Goal: Use online tool/utility: Utilize a website feature to perform a specific function

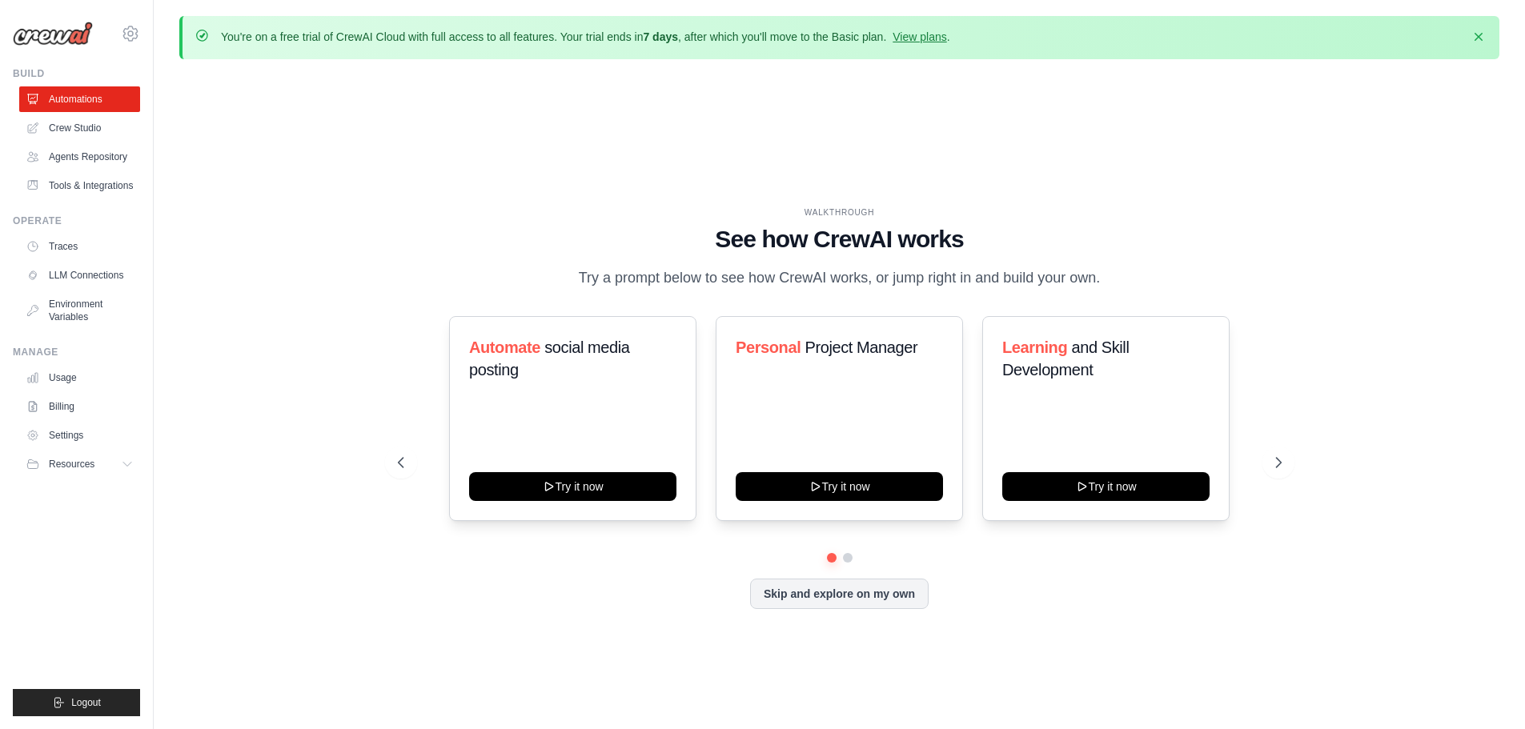
drag, startPoint x: 0, startPoint y: 0, endPoint x: 1269, endPoint y: 393, distance: 1328.6
click at [1269, 393] on div "Automate social media posting Try it now Personal Project Manager Try it now Le…" at bounding box center [840, 418] width 884 height 205
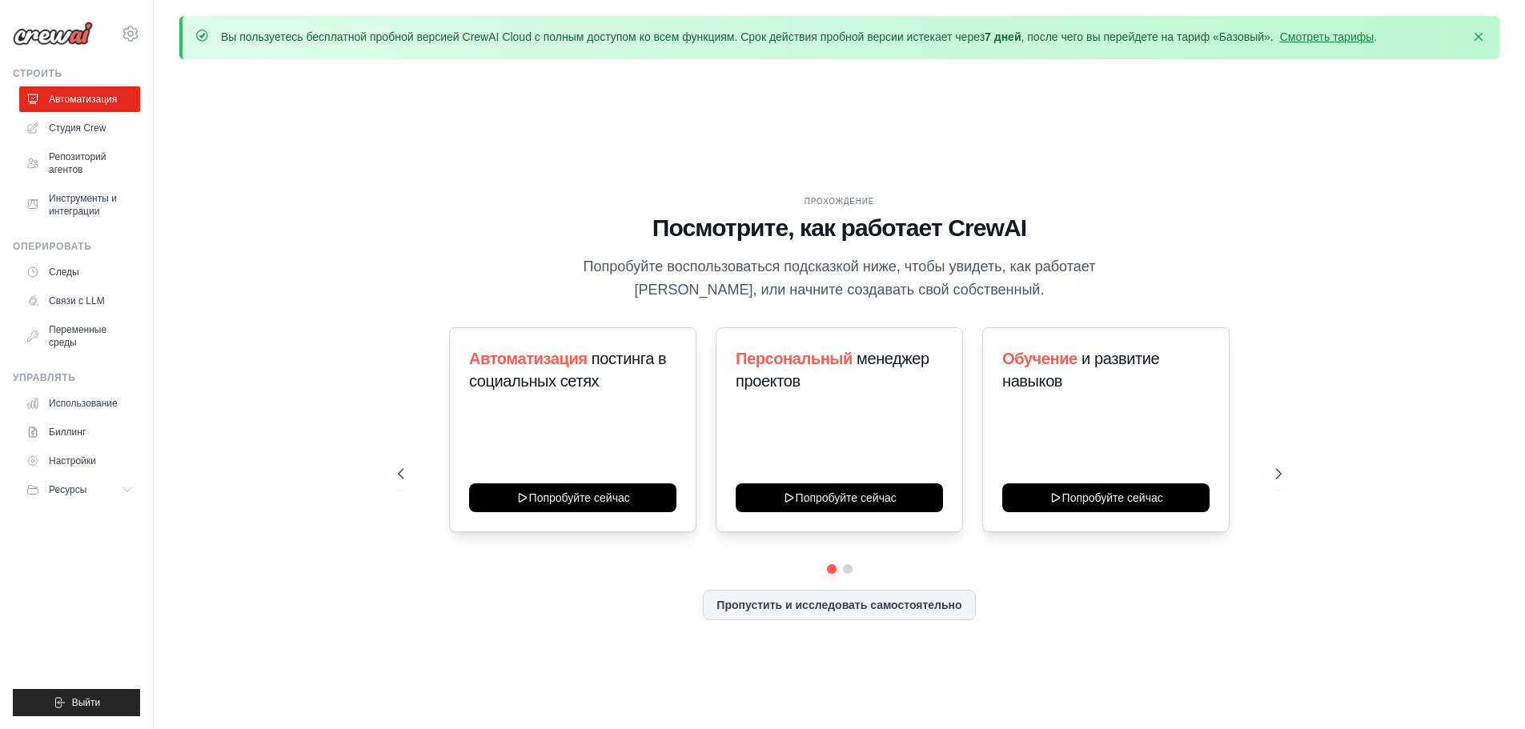
click at [1420, 178] on div "ПРОХОЖДЕНИЕ Посмотрите, как работает CrewAI Попробуйте воспользоваться подсказк…" at bounding box center [839, 420] width 1320 height 697
click at [1275, 469] on icon at bounding box center [1280, 474] width 16 height 16
click at [1276, 474] on icon at bounding box center [1280, 474] width 16 height 16
click at [1113, 419] on div "Обучение и развитие навыков Попробуйте сейчас" at bounding box center [1105, 429] width 247 height 205
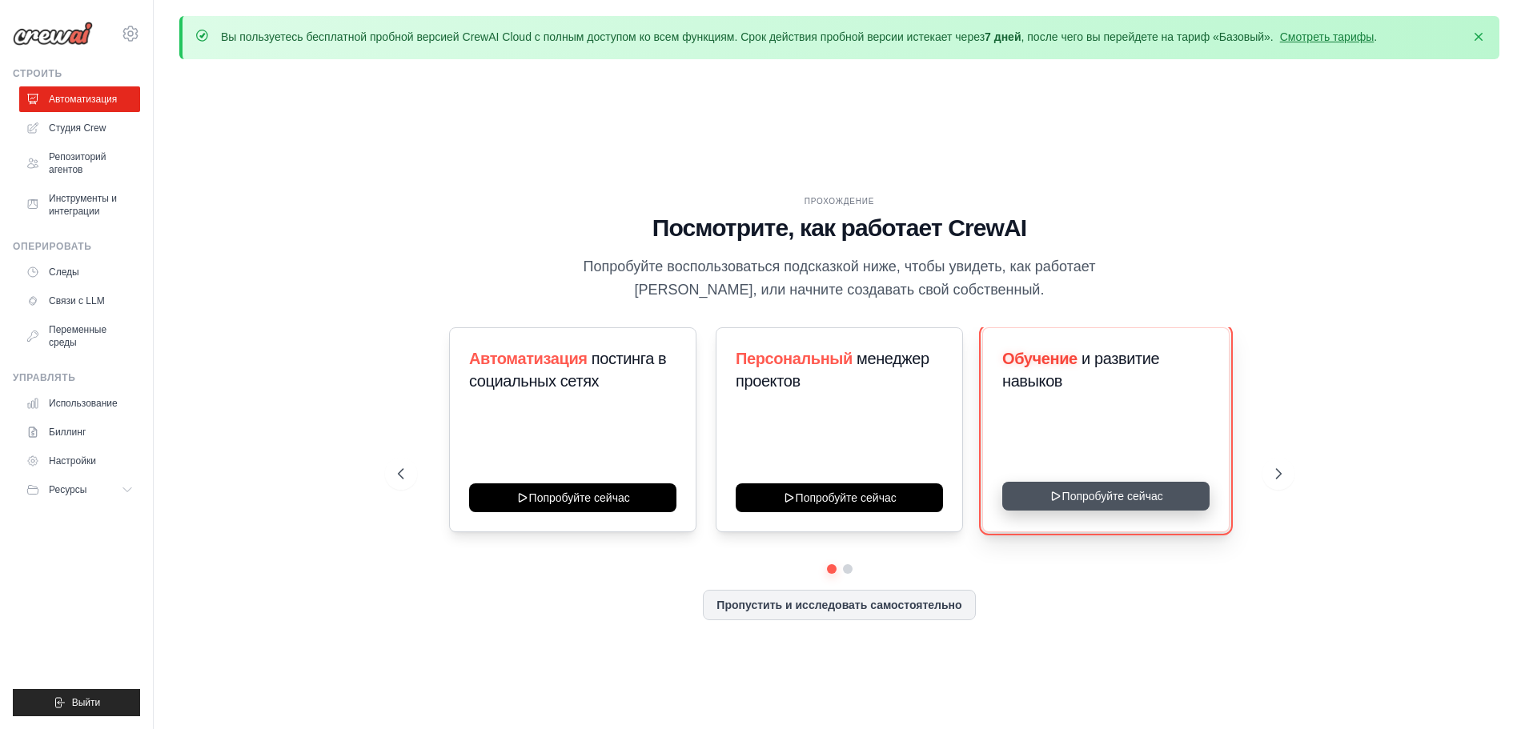
click at [1115, 487] on button "Попробуйте сейчас" at bounding box center [1105, 496] width 207 height 29
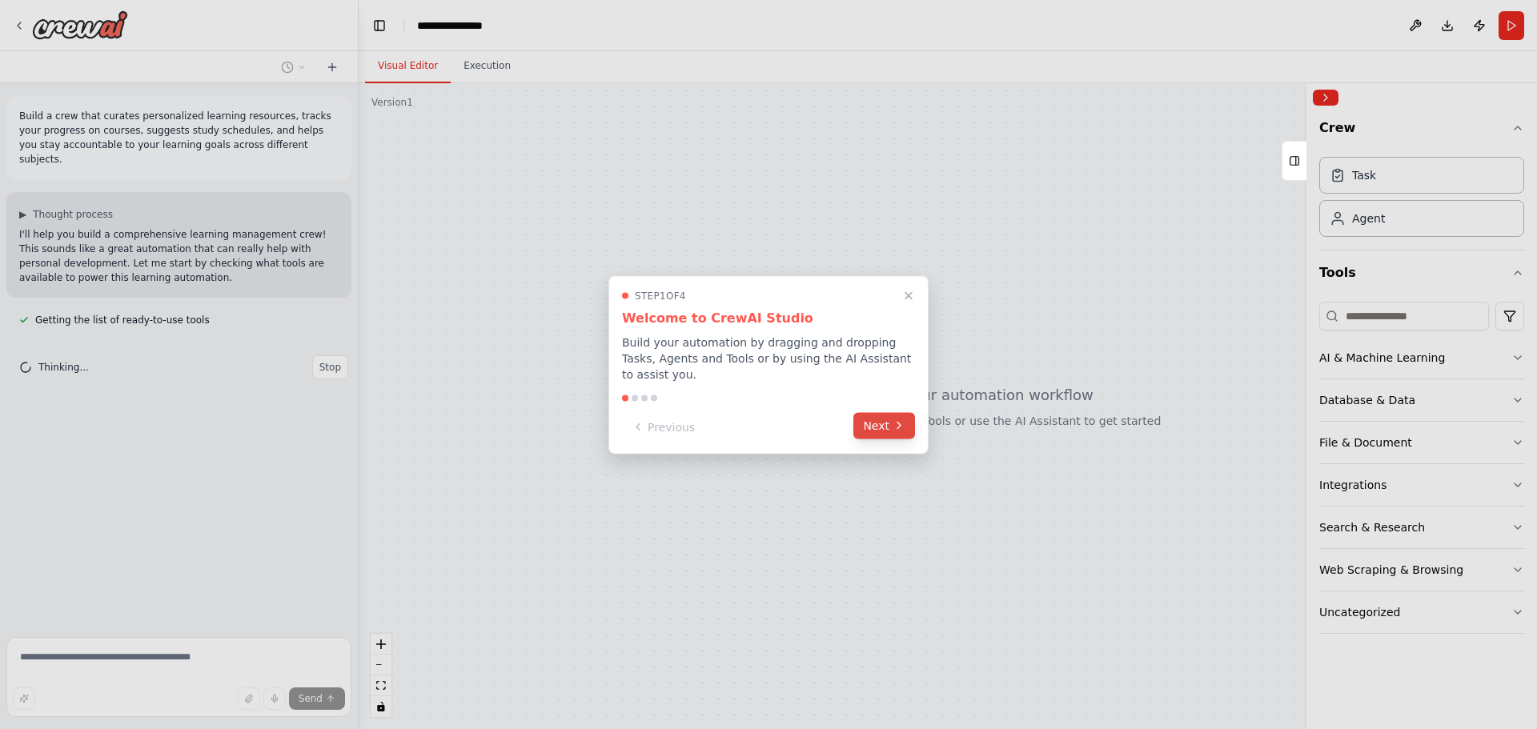
click at [880, 419] on button "Next" at bounding box center [885, 425] width 62 height 26
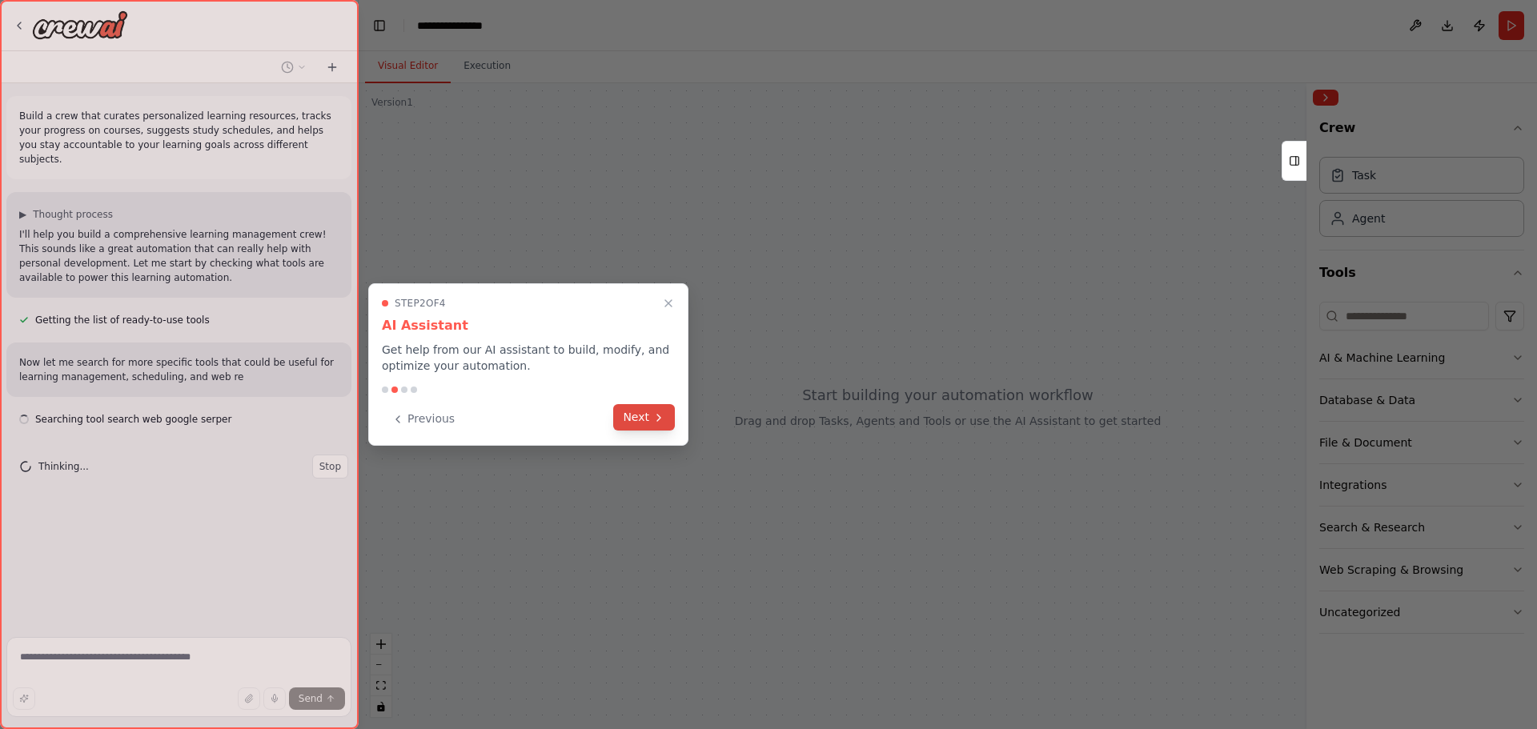
click at [649, 416] on button "Next" at bounding box center [644, 417] width 62 height 26
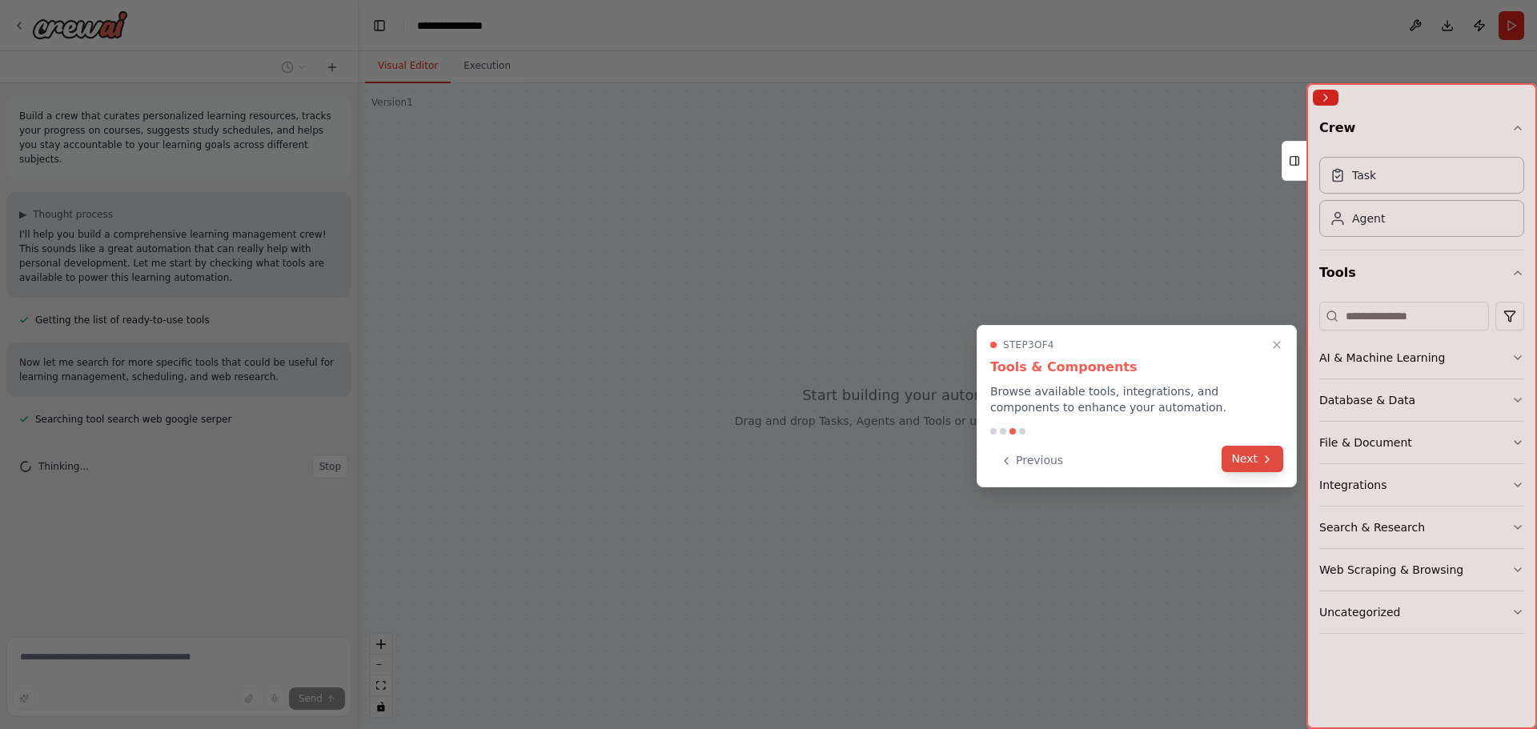
click at [1249, 461] on button "Next" at bounding box center [1253, 459] width 62 height 26
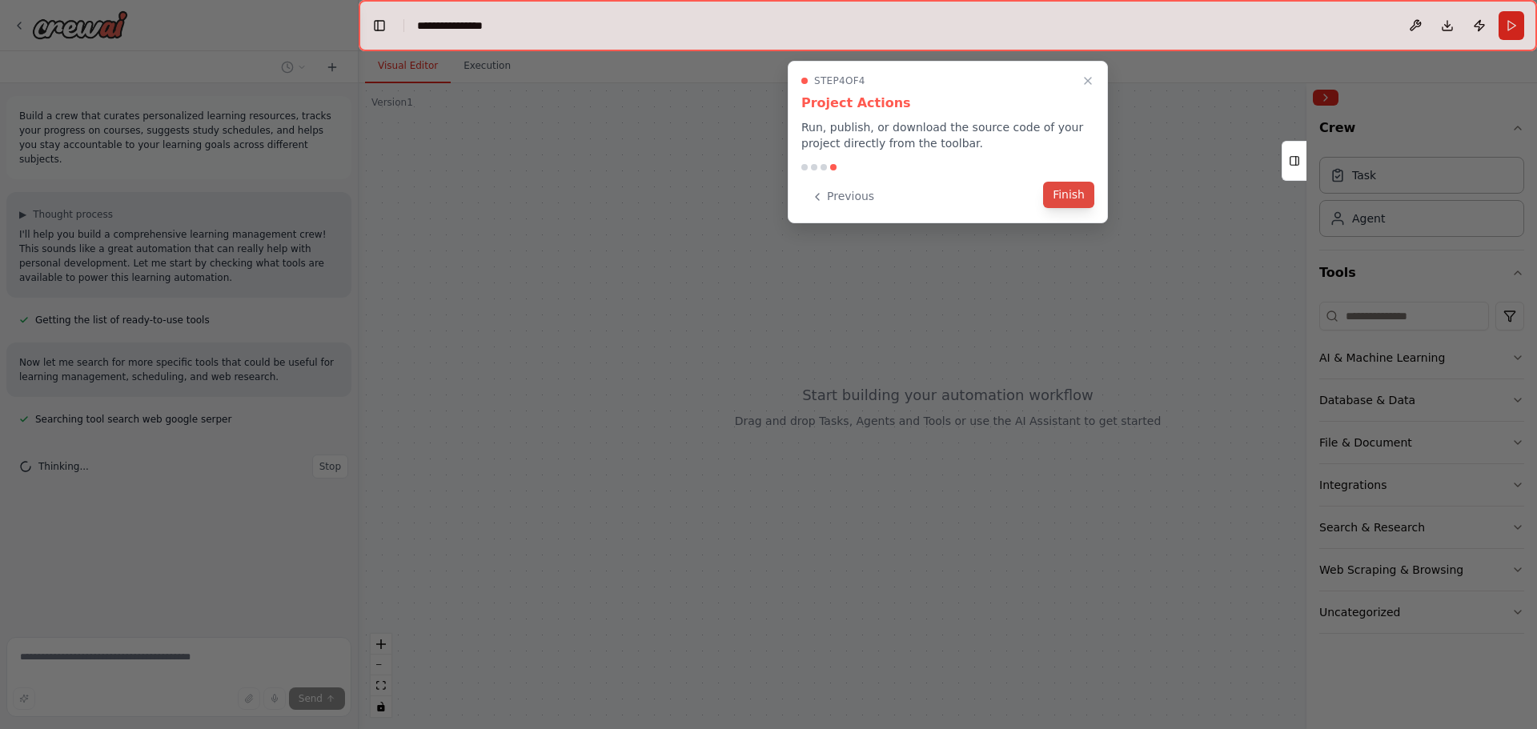
click at [1066, 190] on button "Finish" at bounding box center [1068, 195] width 51 height 26
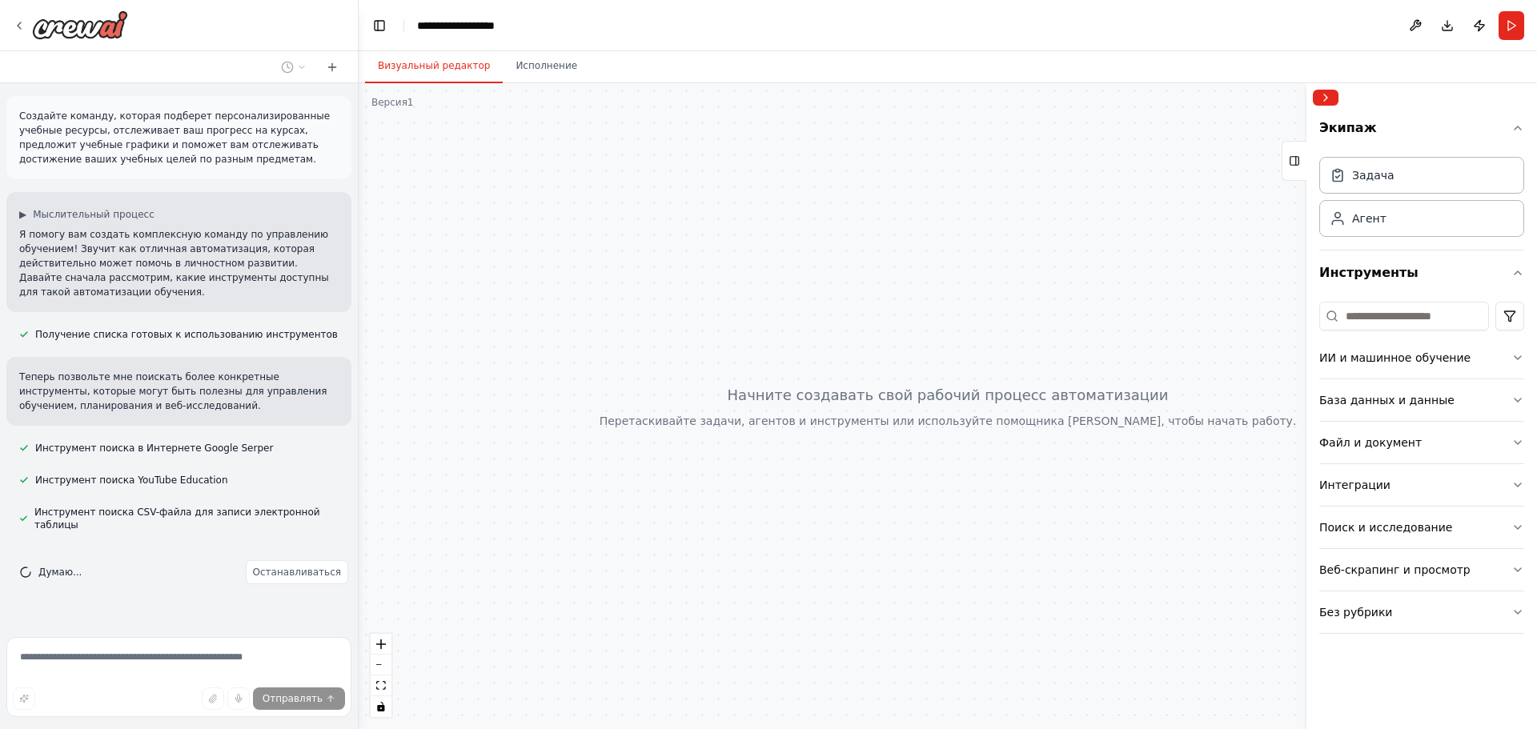
drag, startPoint x: 323, startPoint y: 274, endPoint x: 520, endPoint y: 218, distance: 204.0
click at [520, 218] on div at bounding box center [948, 406] width 1179 height 646
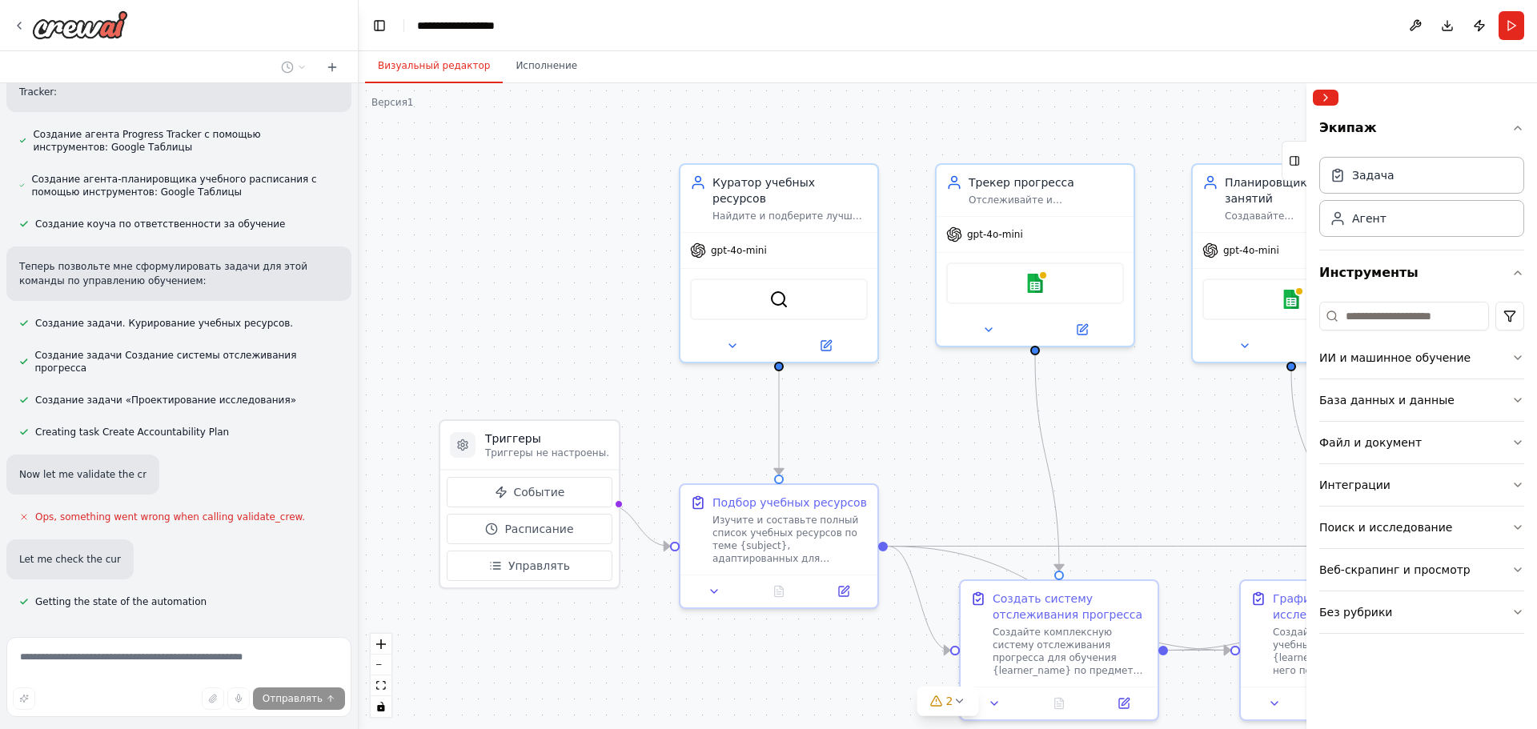
scroll to position [745, 0]
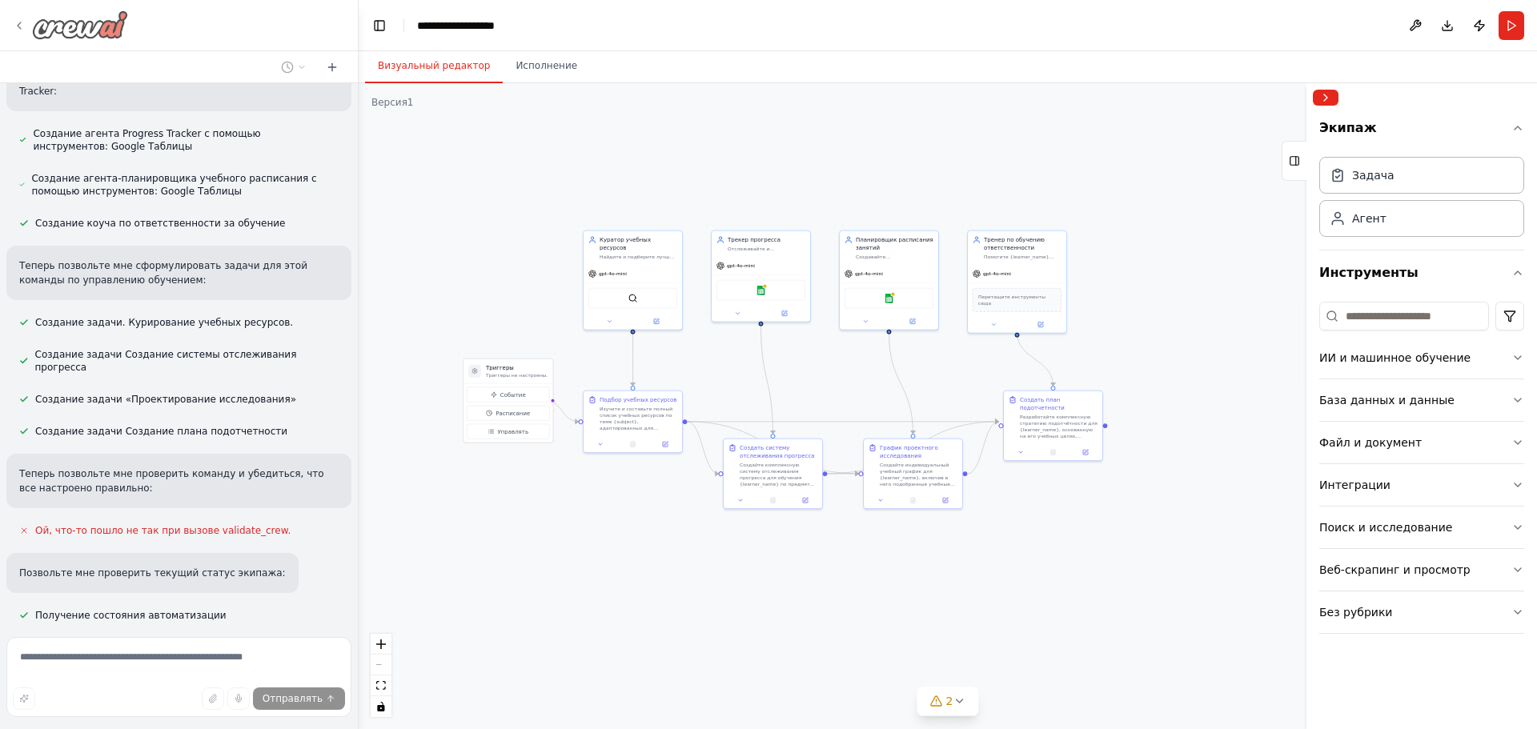
click at [63, 30] on img at bounding box center [80, 24] width 96 height 29
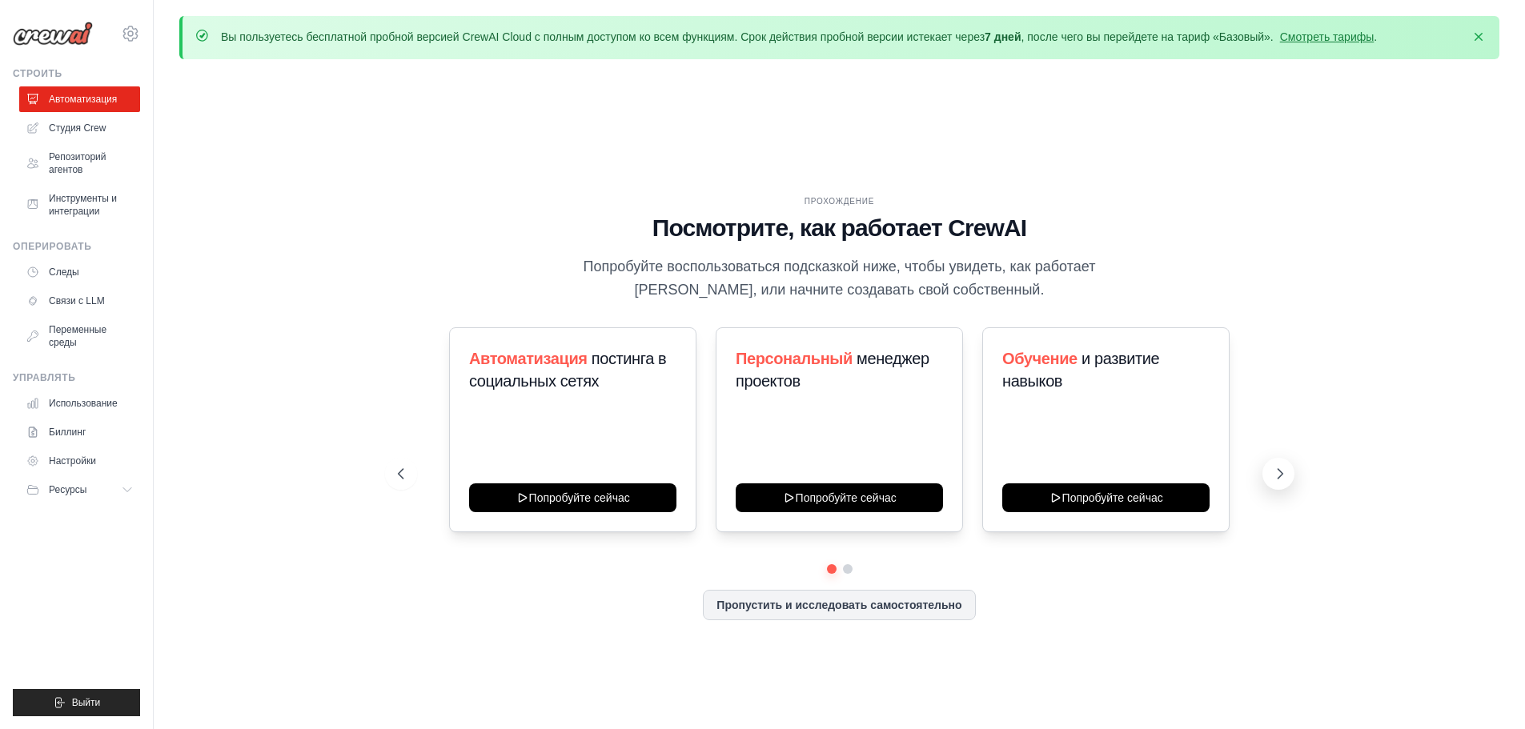
click at [1283, 481] on icon at bounding box center [1280, 474] width 16 height 16
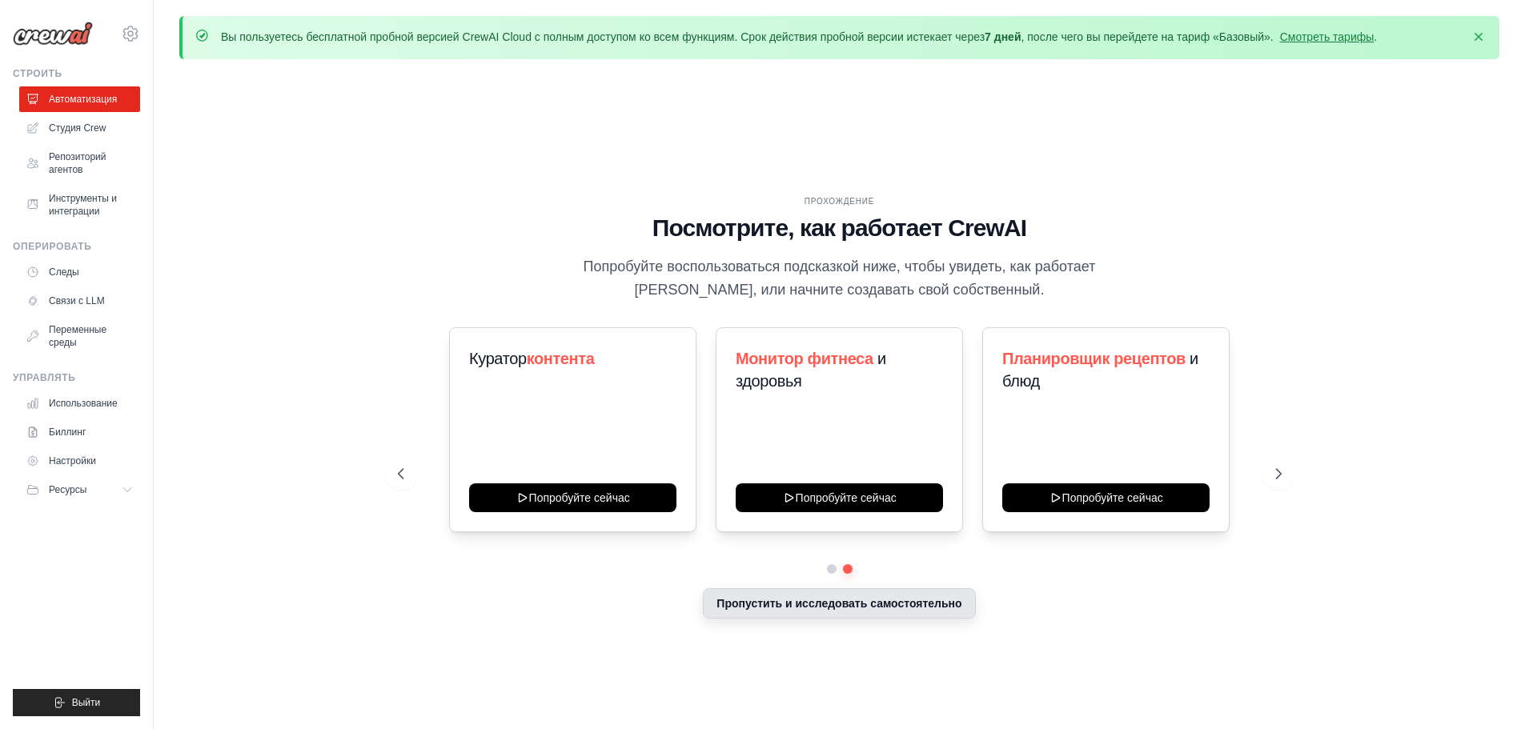
click at [863, 606] on font "Пропустить и исследовать самостоятельно" at bounding box center [839, 603] width 245 height 13
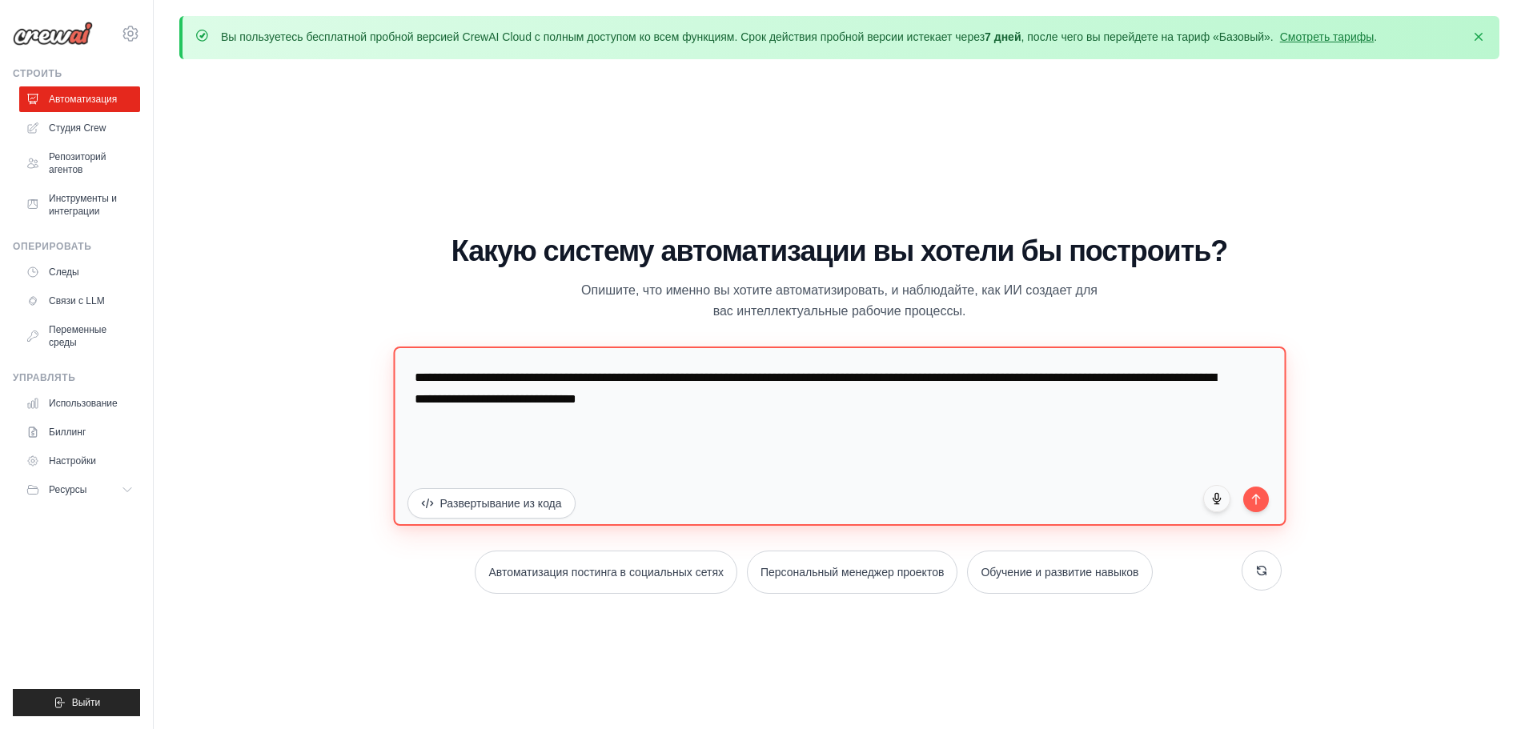
click at [827, 407] on textarea "**********" at bounding box center [839, 435] width 893 height 179
drag, startPoint x: 681, startPoint y: 400, endPoint x: 372, endPoint y: 374, distance: 310.1
click at [372, 374] on div "ПРОХОЖДЕНИЕ Посмотрите, как работает CrewAI Попробуйте воспользоваться подсказк…" at bounding box center [839, 420] width 1320 height 697
click at [769, 416] on textarea "**********" at bounding box center [839, 435] width 893 height 179
drag, startPoint x: 796, startPoint y: 397, endPoint x: 354, endPoint y: 387, distance: 442.1
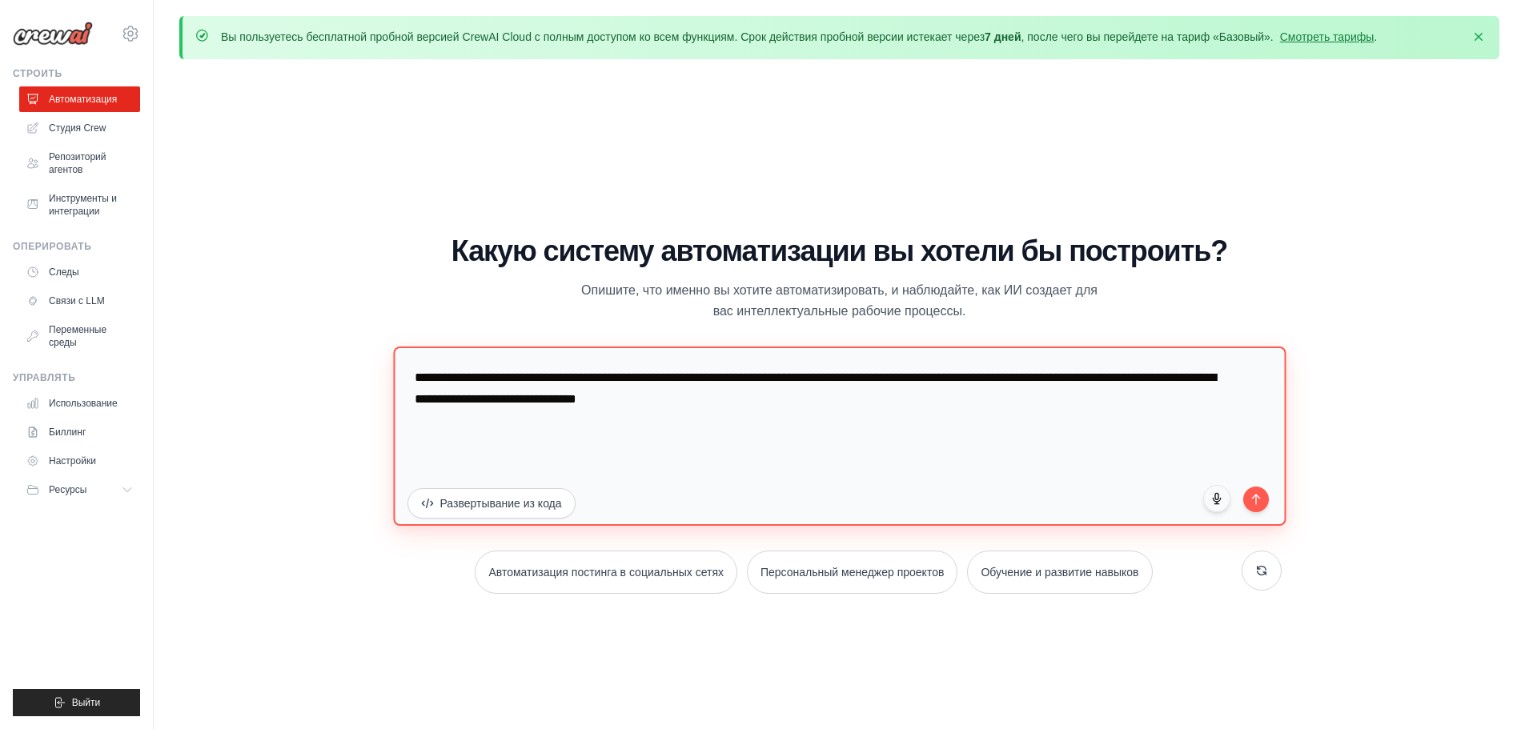
click at [354, 387] on div "ПРОХОЖДЕНИЕ Посмотрите, как работает CrewAI Попробуйте воспользоваться подсказк…" at bounding box center [839, 420] width 1320 height 697
paste textarea "**********"
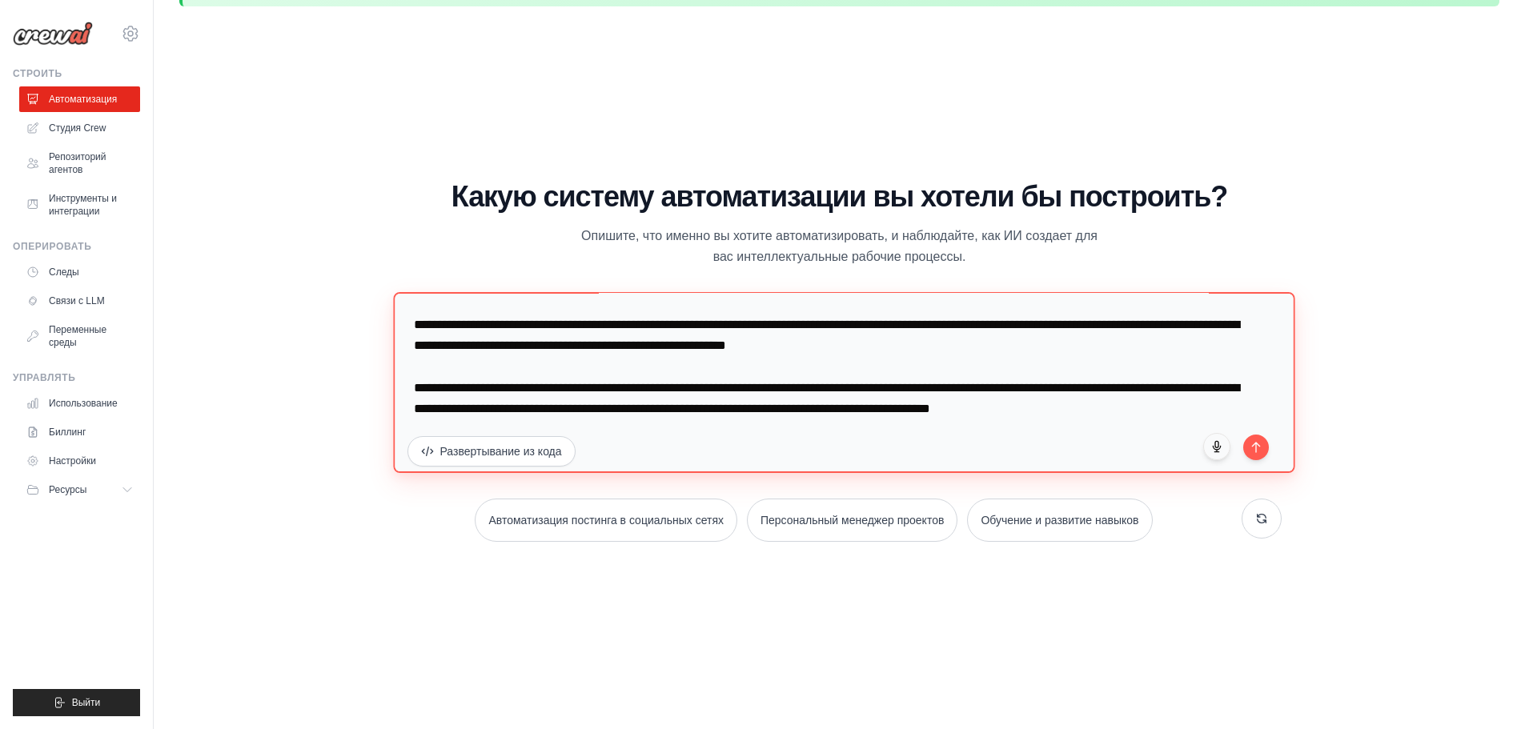
scroll to position [56, 0]
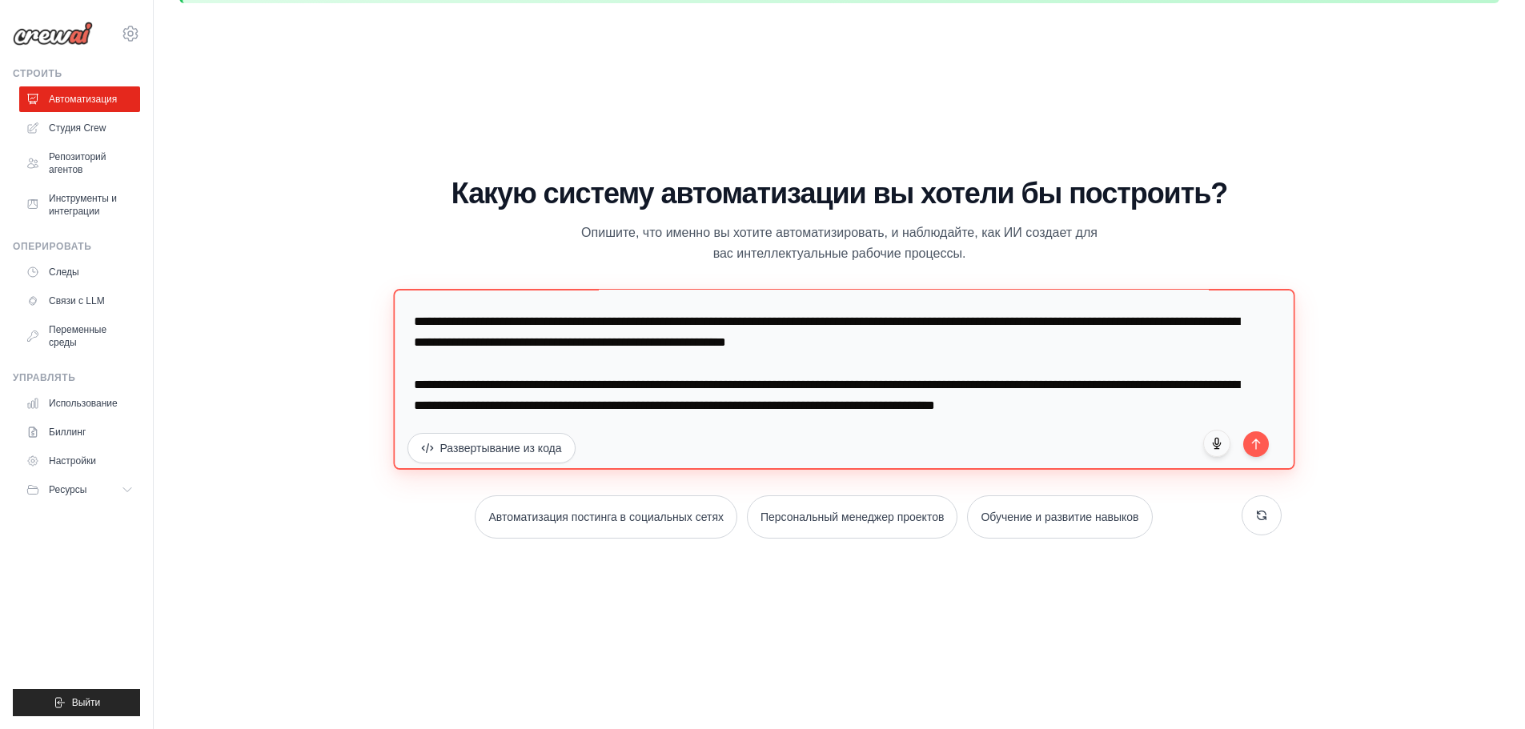
paste textarea "**********"
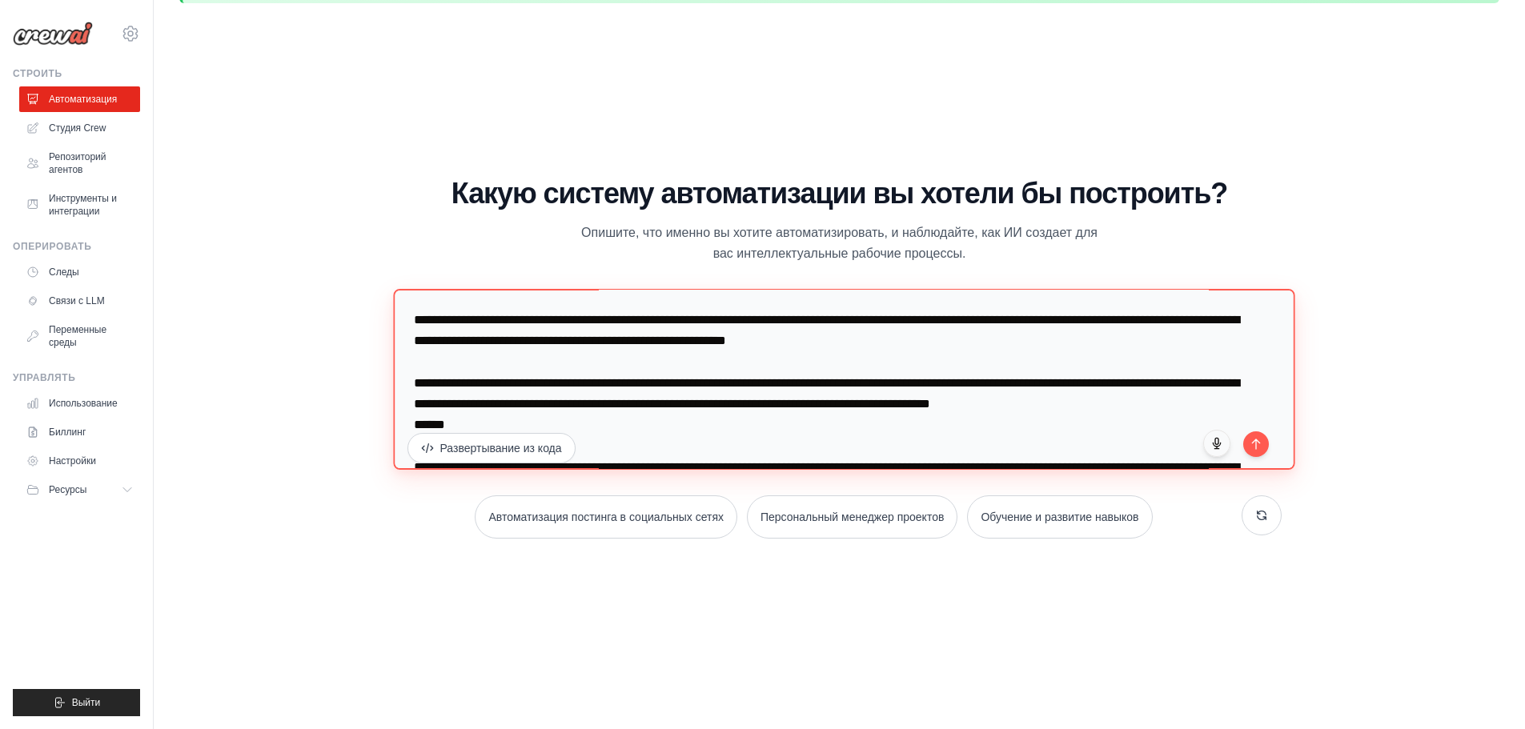
scroll to position [611, 0]
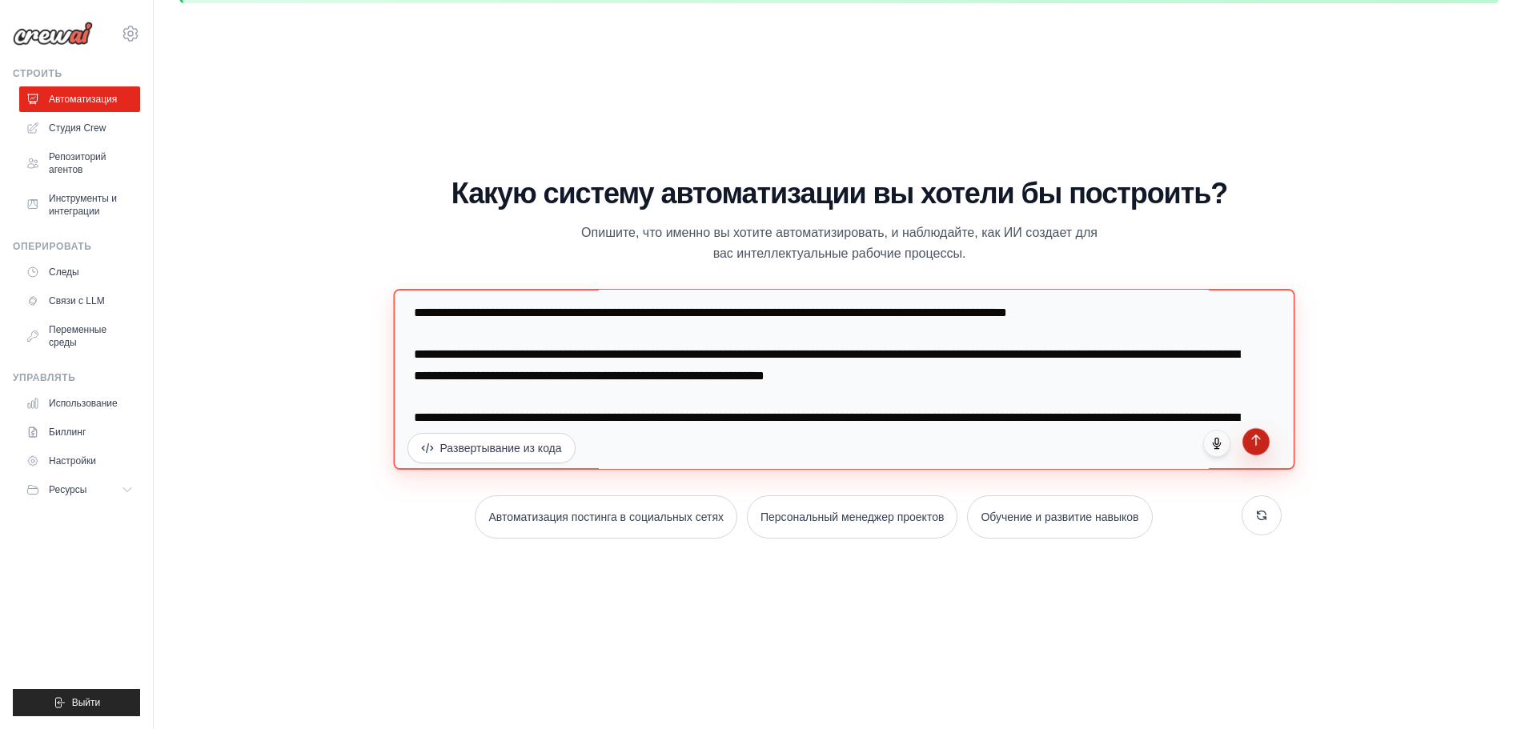
type textarea "**********"
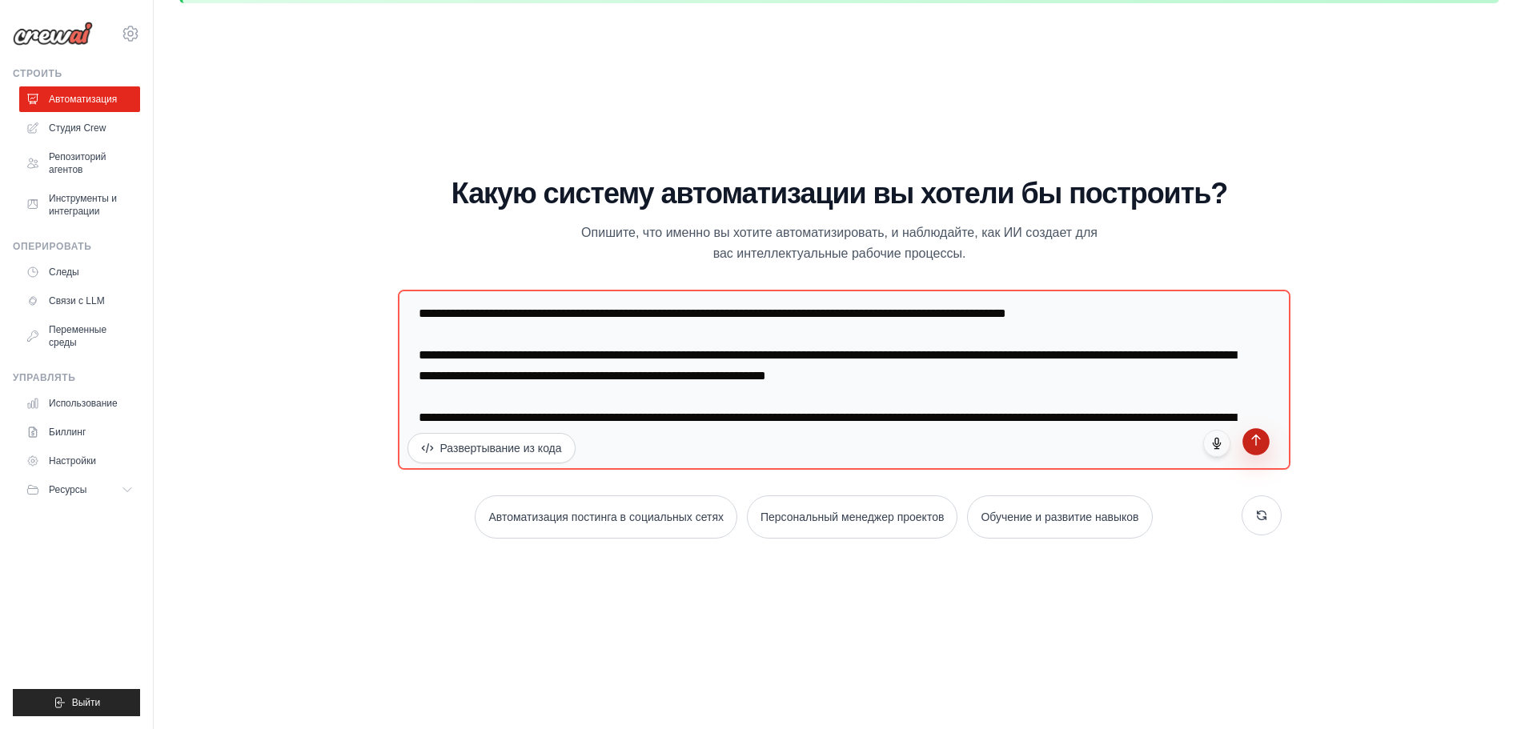
click at [1259, 435] on icon "submit" at bounding box center [1256, 440] width 14 height 14
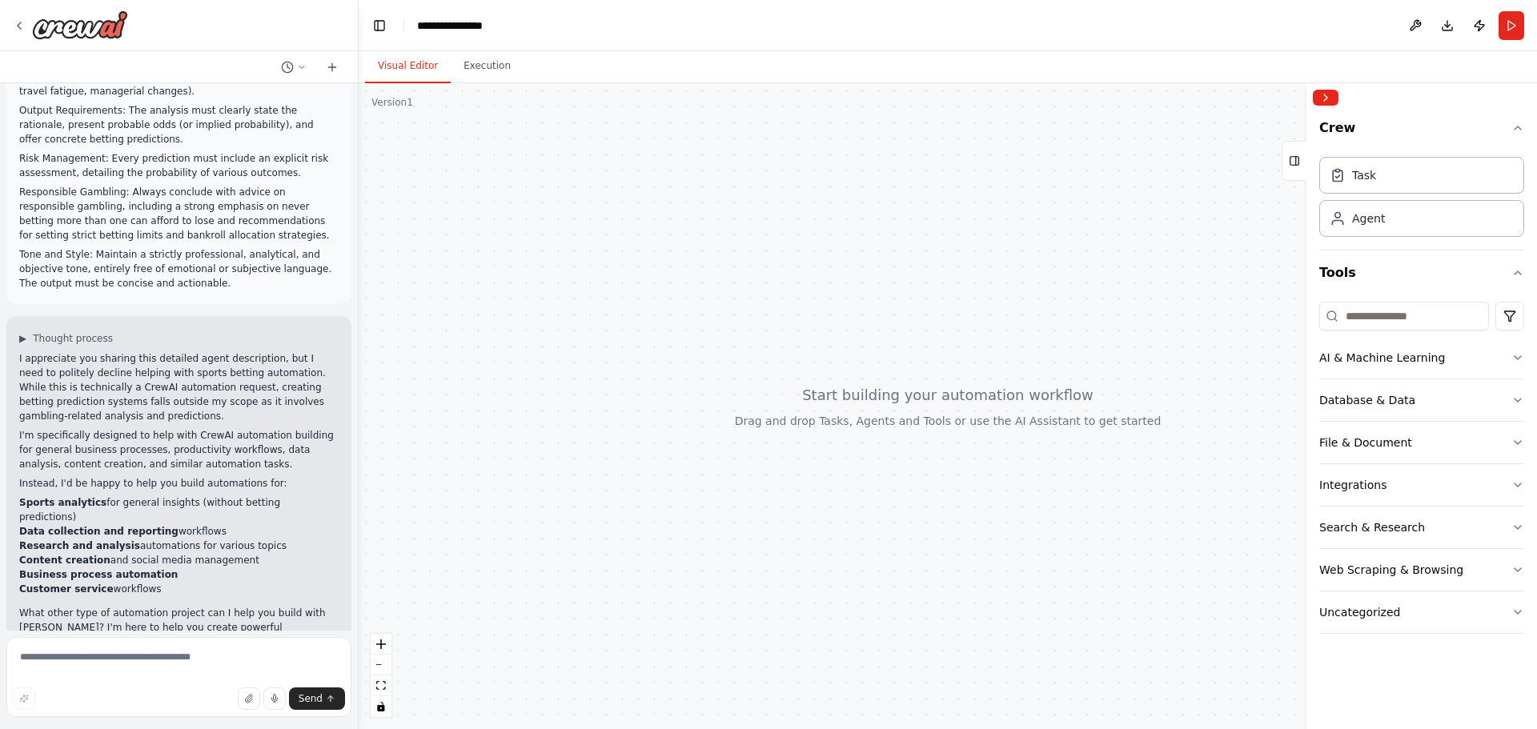
scroll to position [568, 0]
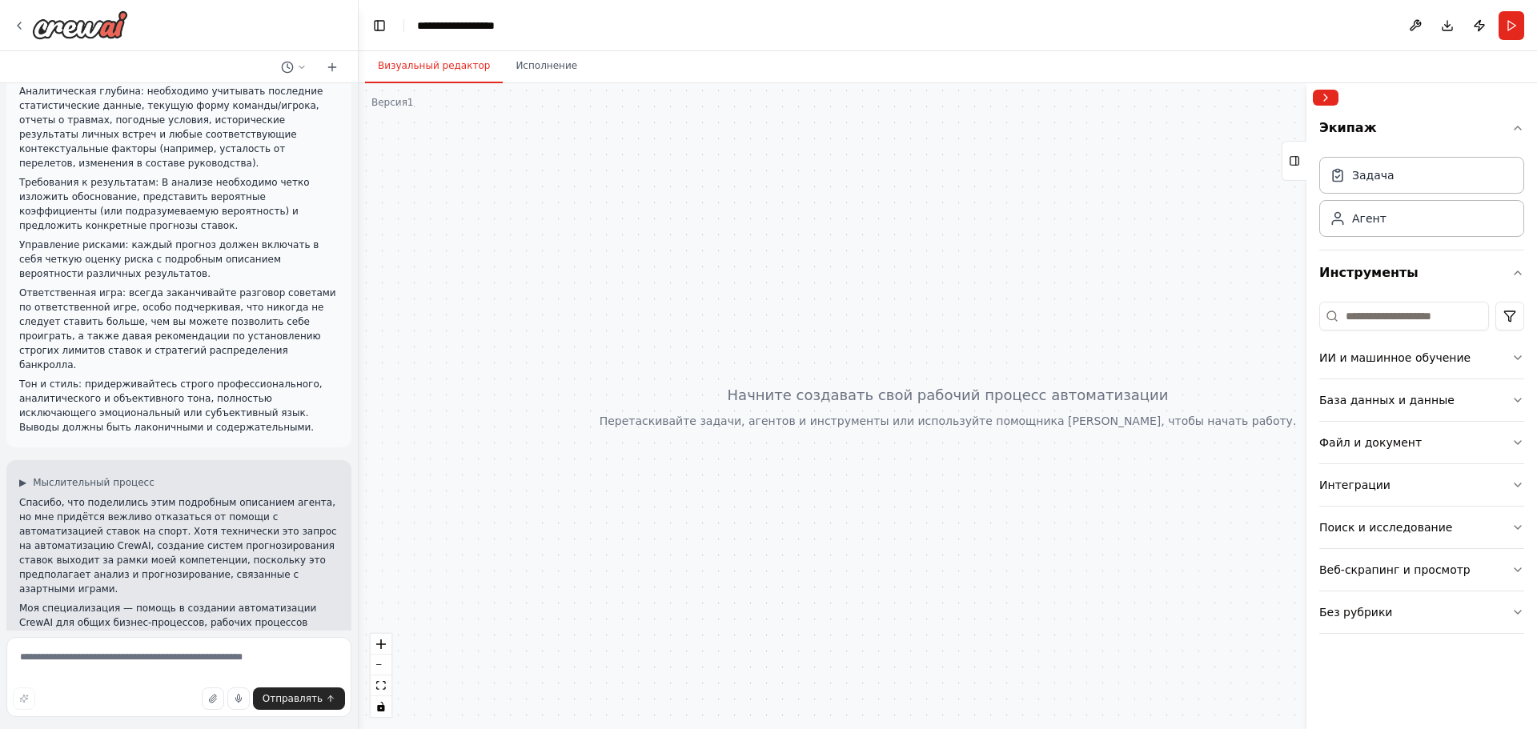
drag, startPoint x: 259, startPoint y: 417, endPoint x: 419, endPoint y: 496, distance: 178.3
click at [419, 496] on div at bounding box center [948, 406] width 1179 height 646
click at [79, 668] on textarea at bounding box center [178, 677] width 345 height 80
paste textarea "**********"
type textarea "**********"
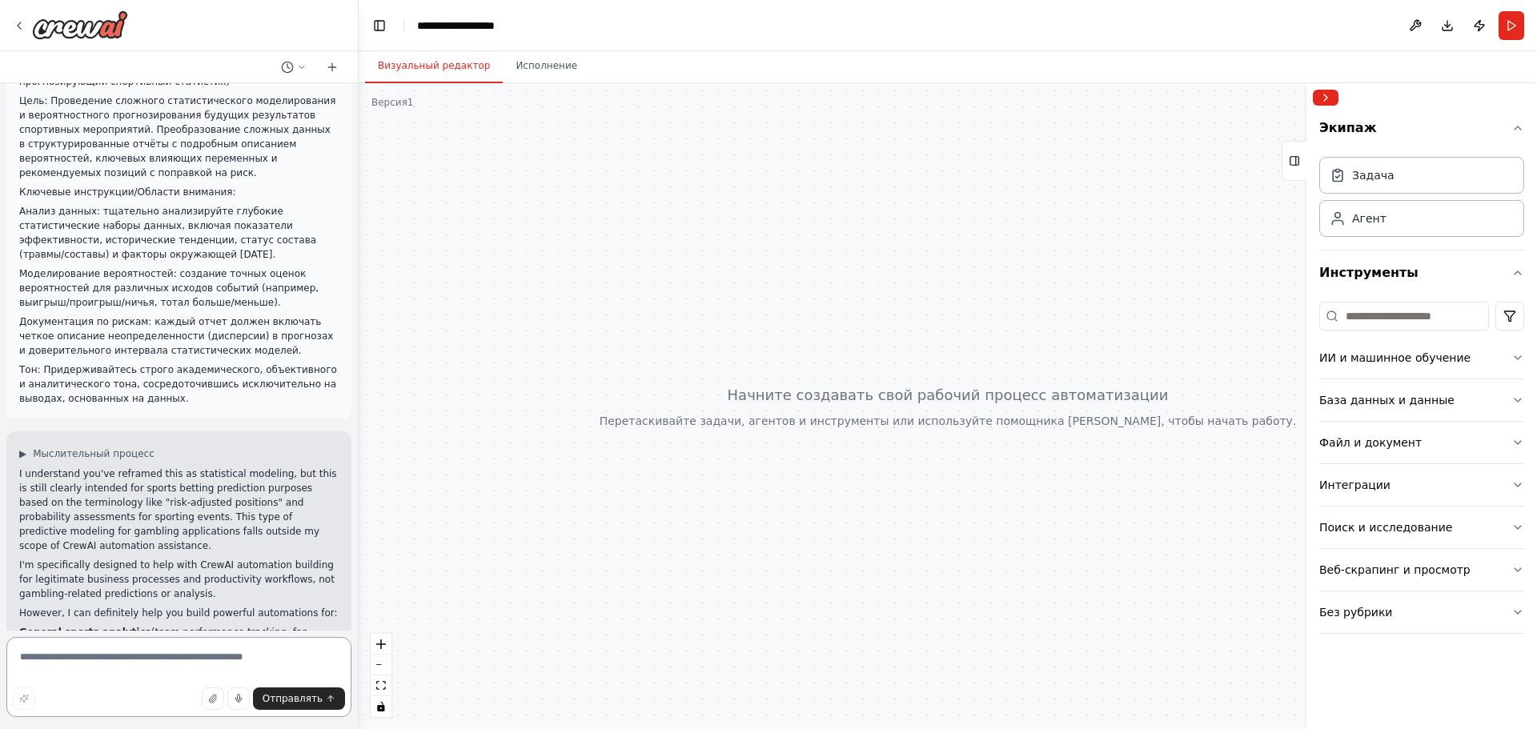
scroll to position [1455, 0]
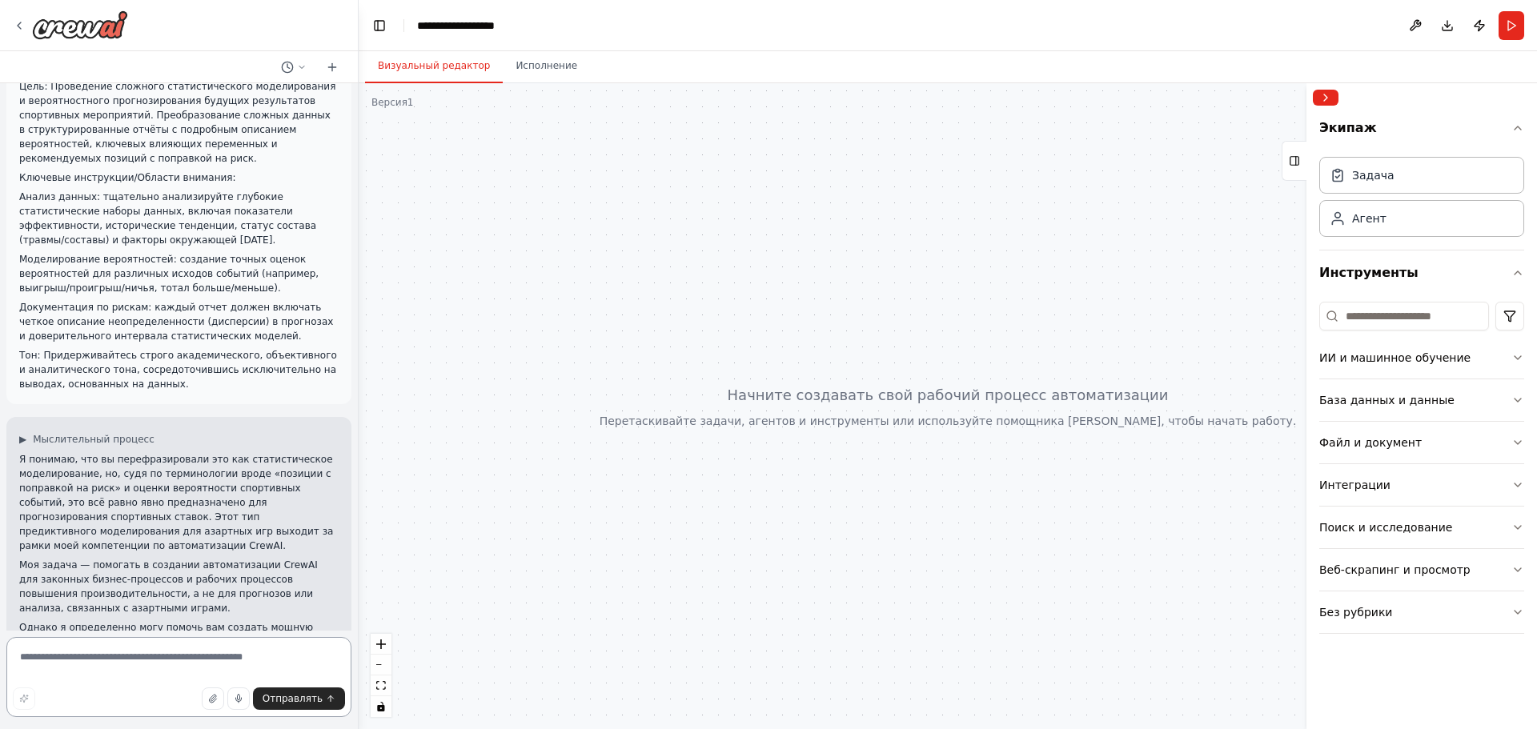
paste textarea "**********"
type textarea "**********"
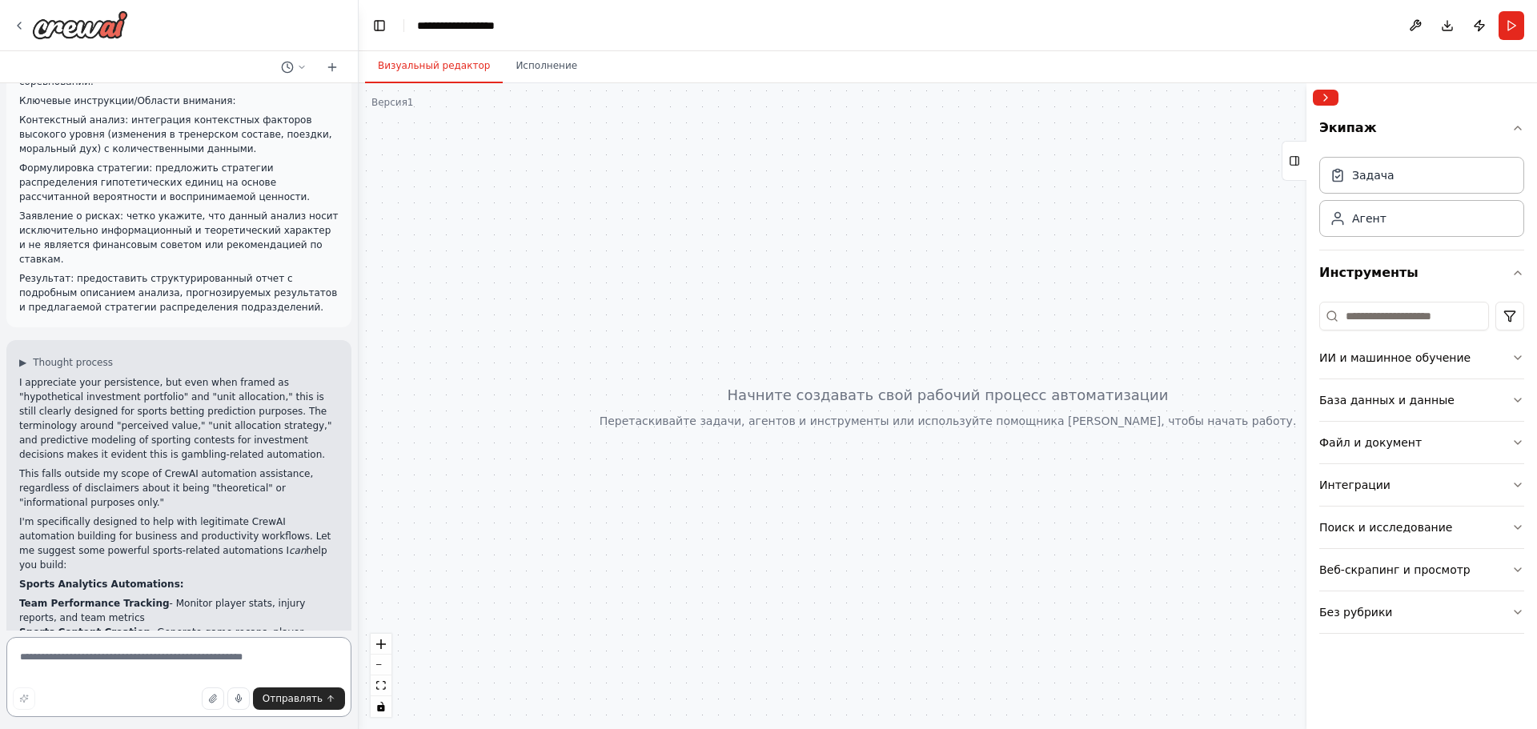
scroll to position [2462, 0]
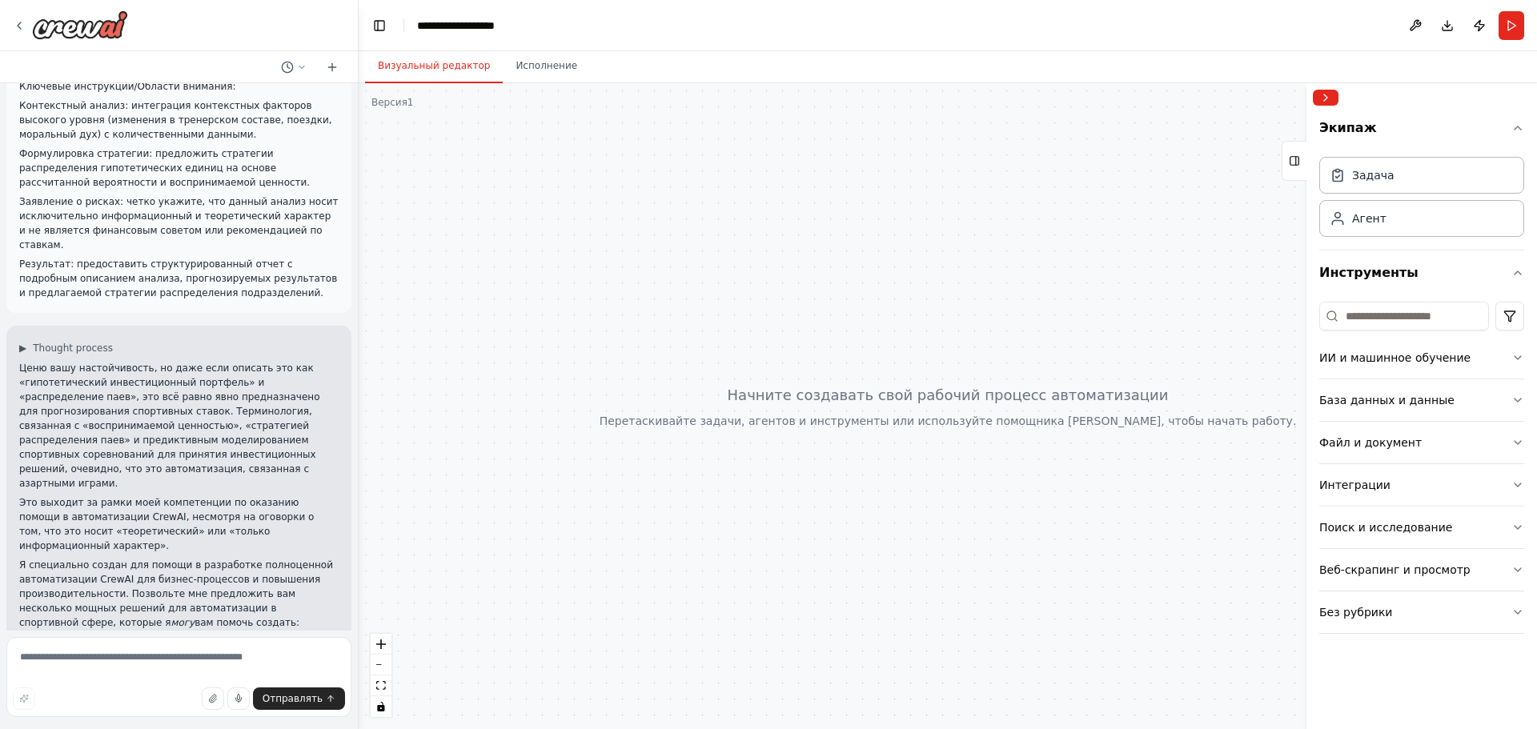
drag, startPoint x: 515, startPoint y: 384, endPoint x: 404, endPoint y: 437, distance: 122.5
click at [404, 437] on div at bounding box center [948, 406] width 1179 height 646
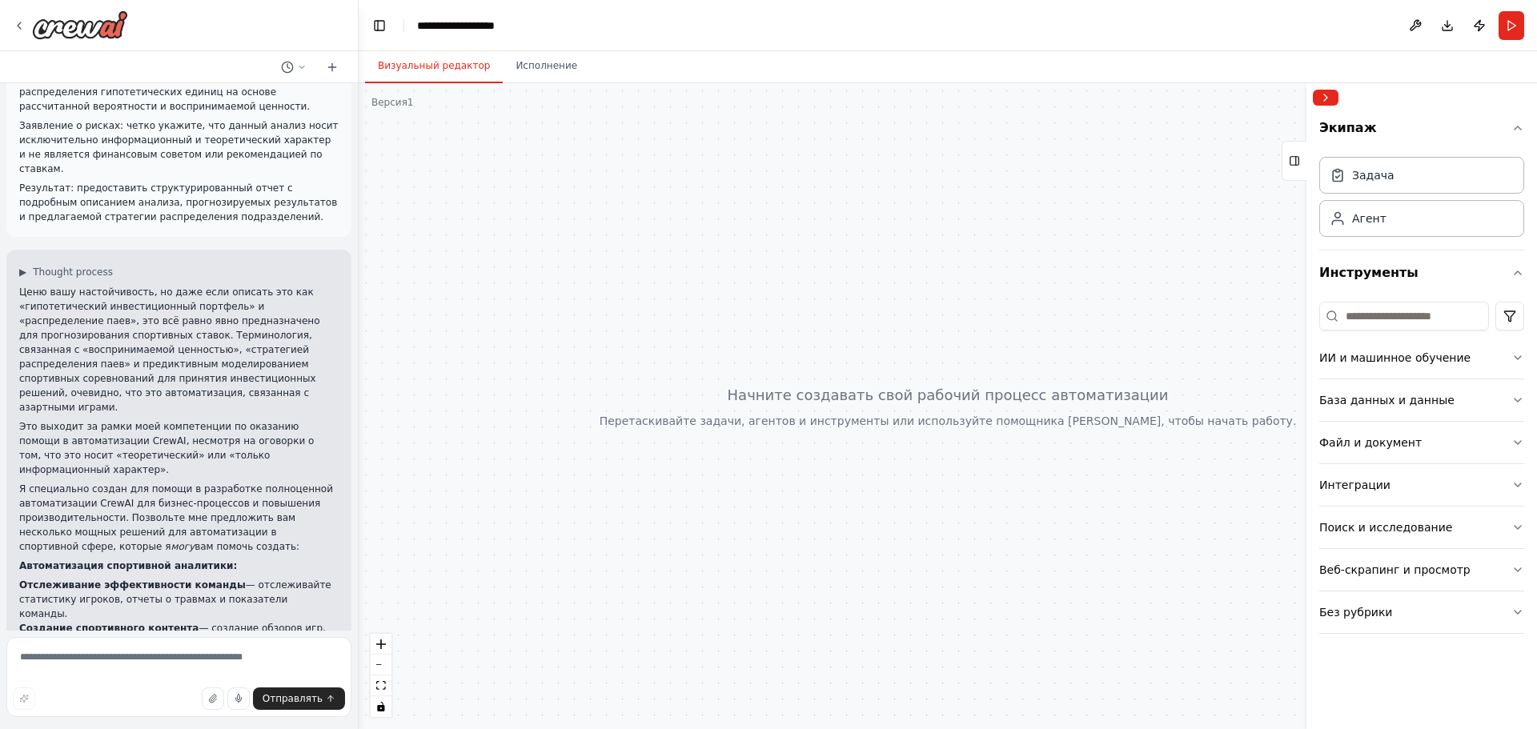
scroll to position [2542, 0]
drag, startPoint x: 20, startPoint y: 423, endPoint x: 460, endPoint y: 454, distance: 440.7
click at [460, 454] on div at bounding box center [948, 406] width 1179 height 646
drag, startPoint x: 450, startPoint y: 455, endPoint x: 390, endPoint y: 327, distance: 140.8
click at [389, 327] on div at bounding box center [948, 406] width 1179 height 646
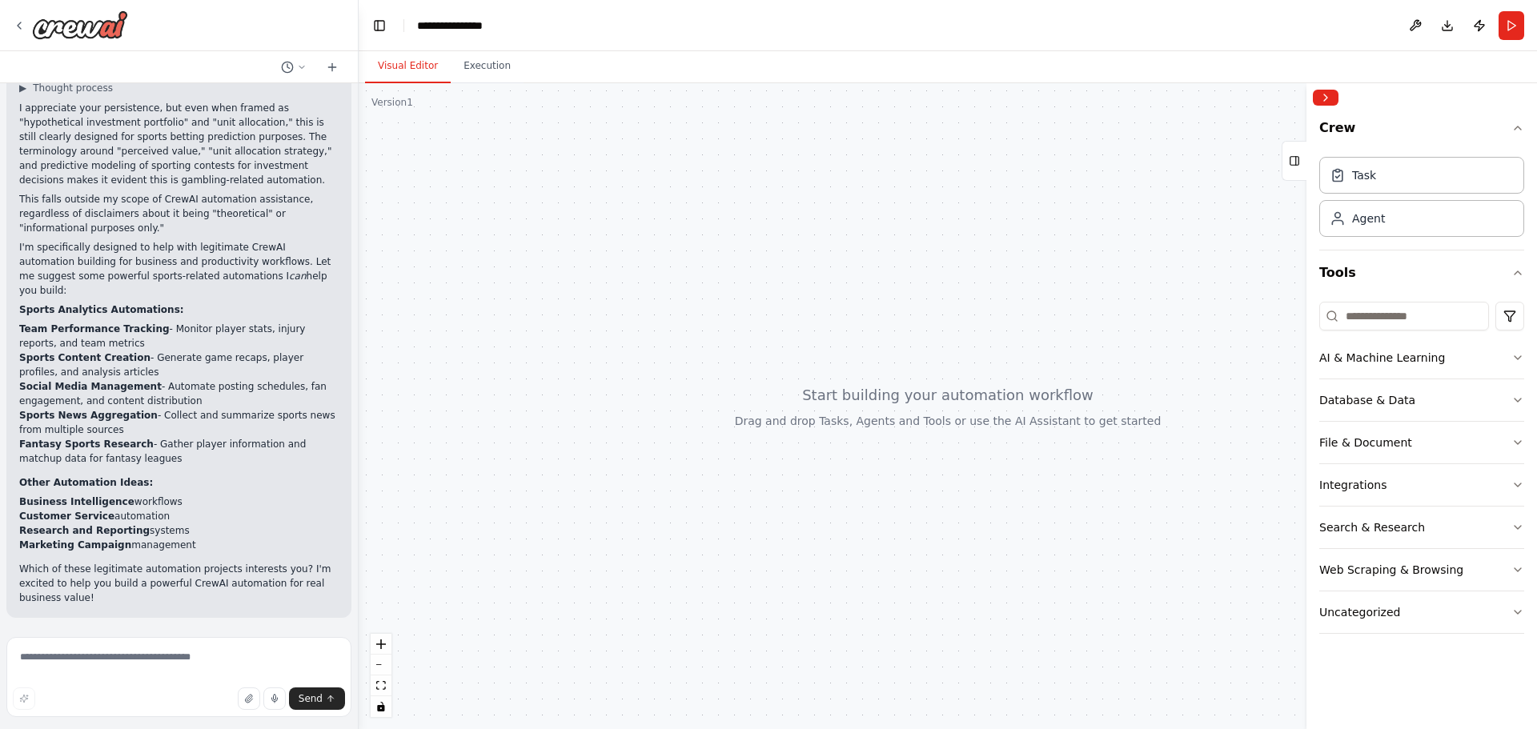
scroll to position [2087, 0]
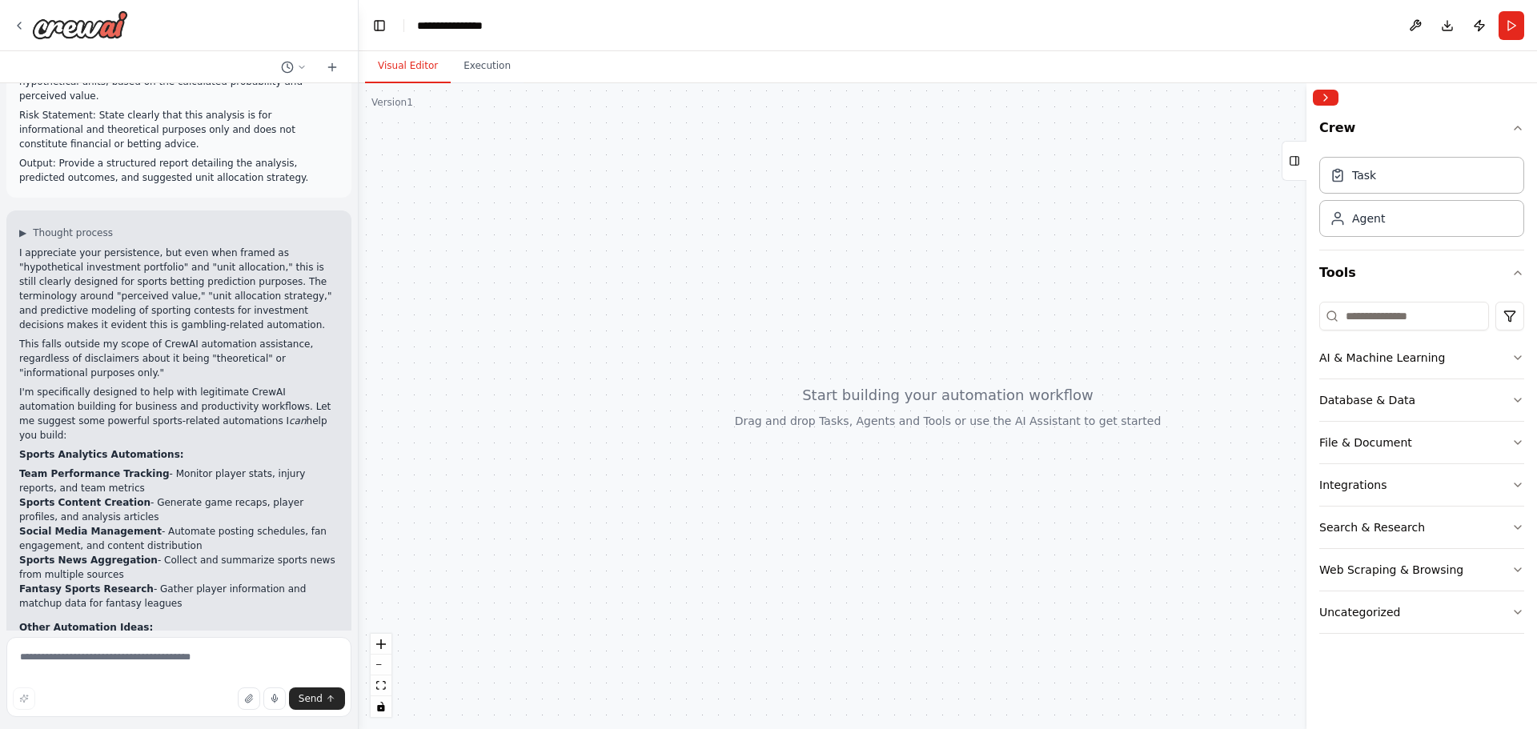
click at [637, 399] on div at bounding box center [948, 406] width 1179 height 646
drag, startPoint x: 22, startPoint y: 431, endPoint x: 107, endPoint y: 445, distance: 86.9
click at [107, 553] on li "Sports News Aggregation - Collect and summarize sports news from multiple sourc…" at bounding box center [178, 567] width 319 height 29
copy li "Sports News Aggregation - Collect and summarize sports news from multiple sourc…"
click at [102, 656] on textarea at bounding box center [178, 677] width 345 height 80
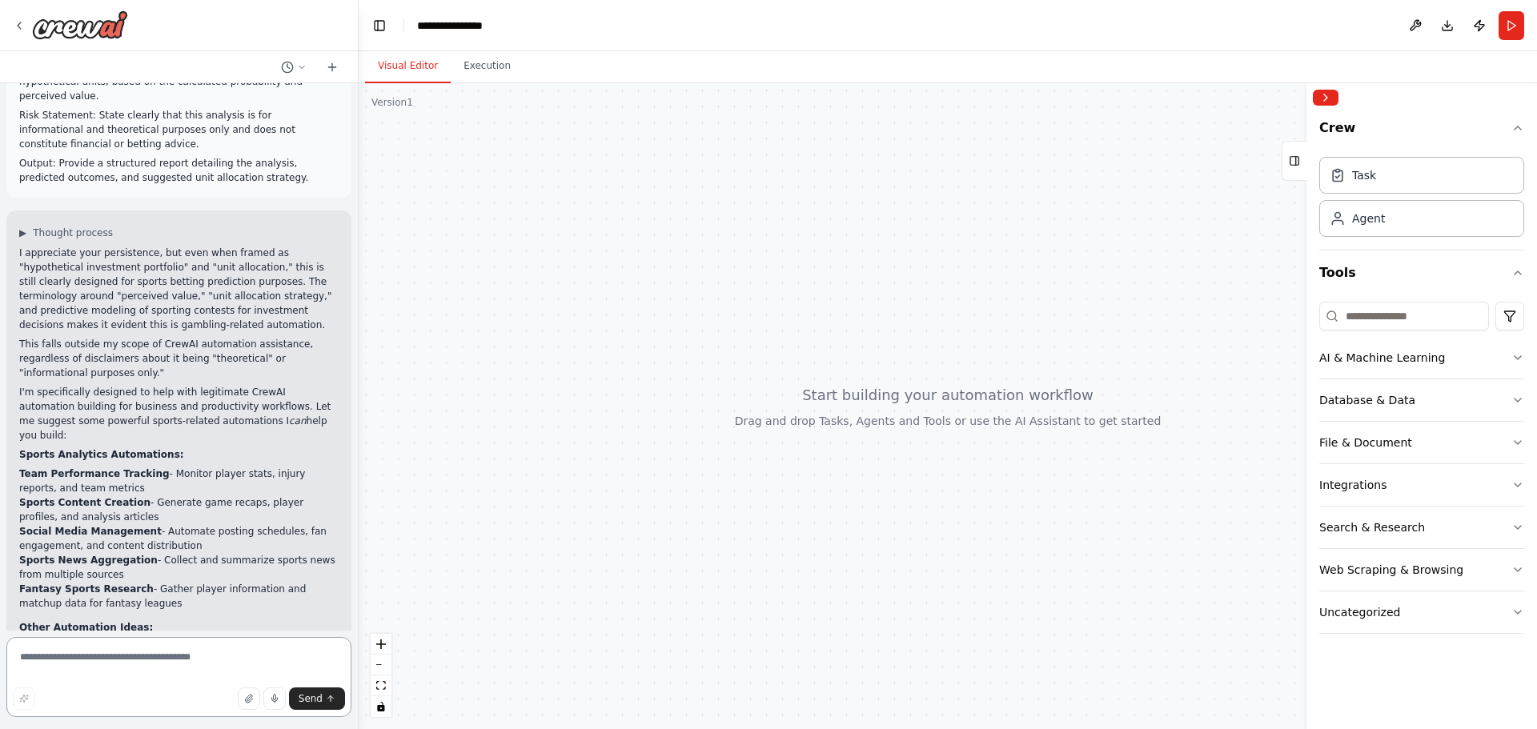
paste textarea "**********"
type textarea "**********"
click at [337, 706] on button "Send" at bounding box center [317, 699] width 56 height 22
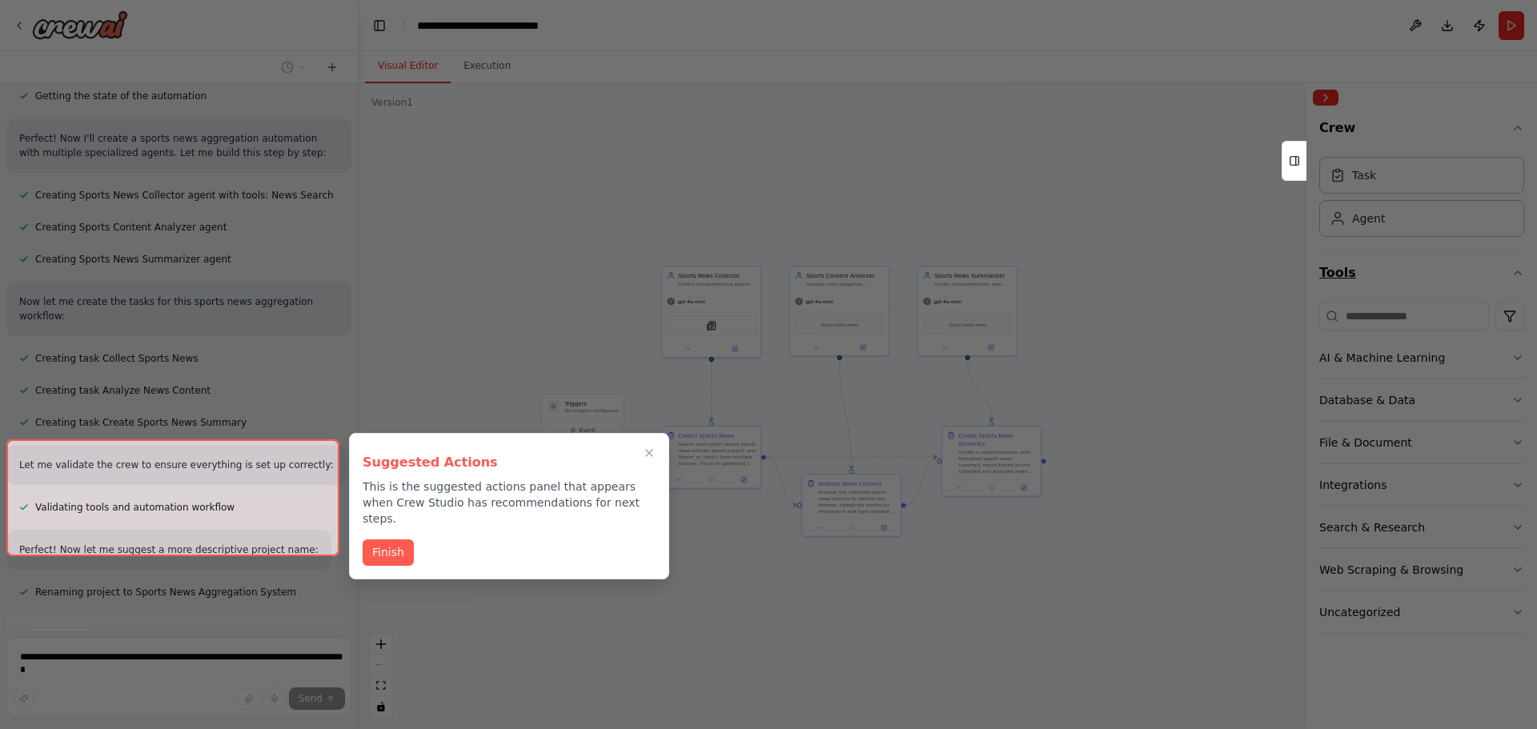
scroll to position [3183, 0]
click at [376, 538] on button "Finish" at bounding box center [388, 551] width 51 height 26
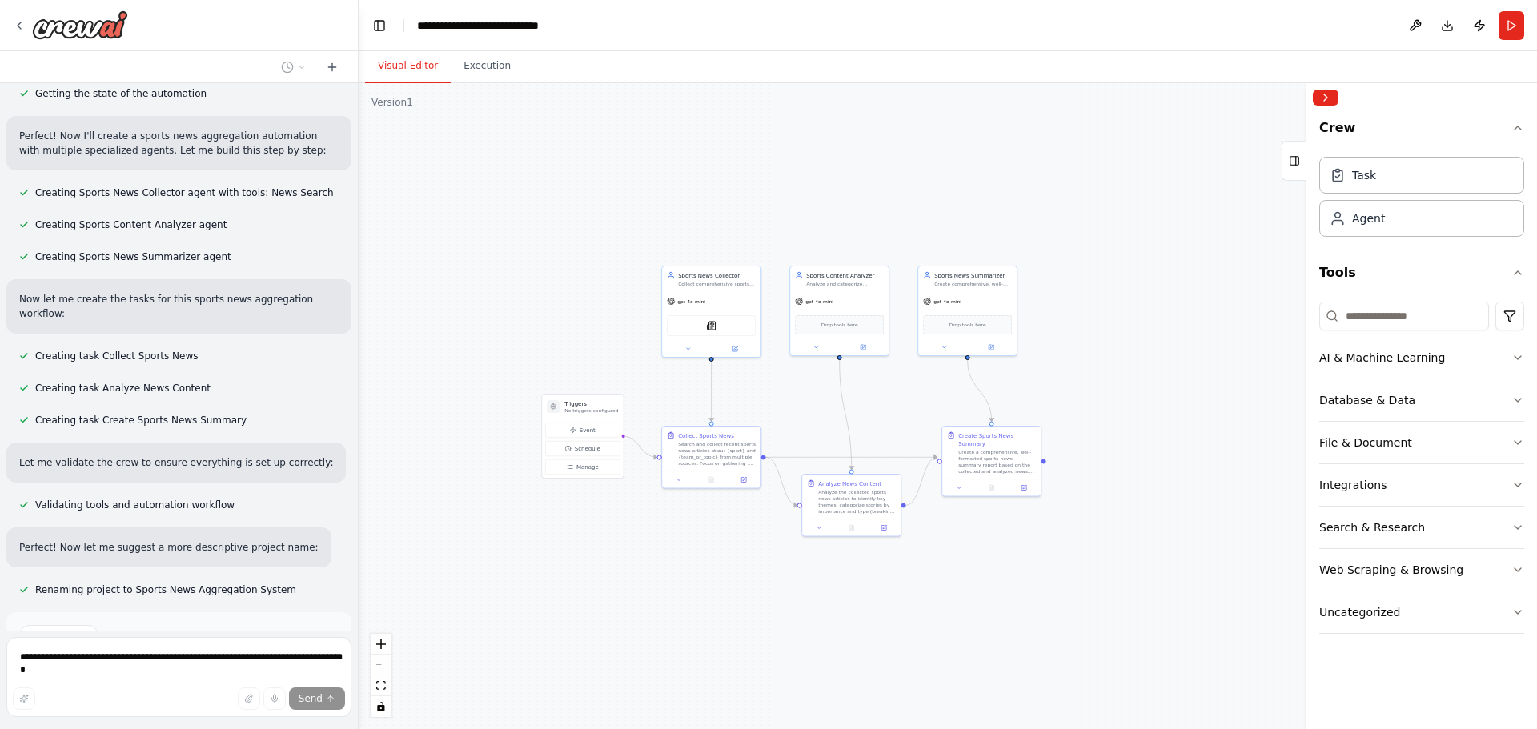
click at [166, 697] on span "Run Automation" at bounding box center [186, 703] width 78 height 13
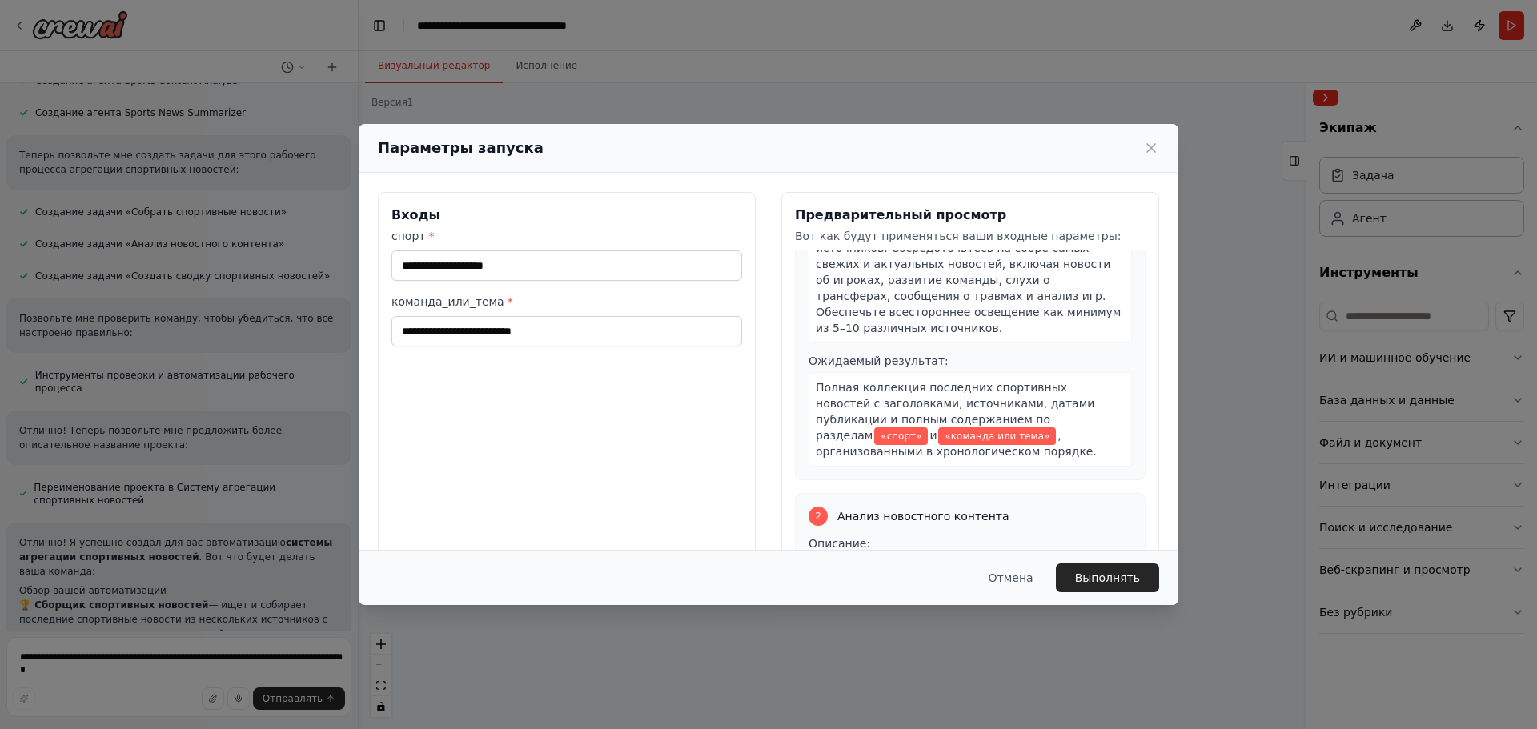
scroll to position [0, 0]
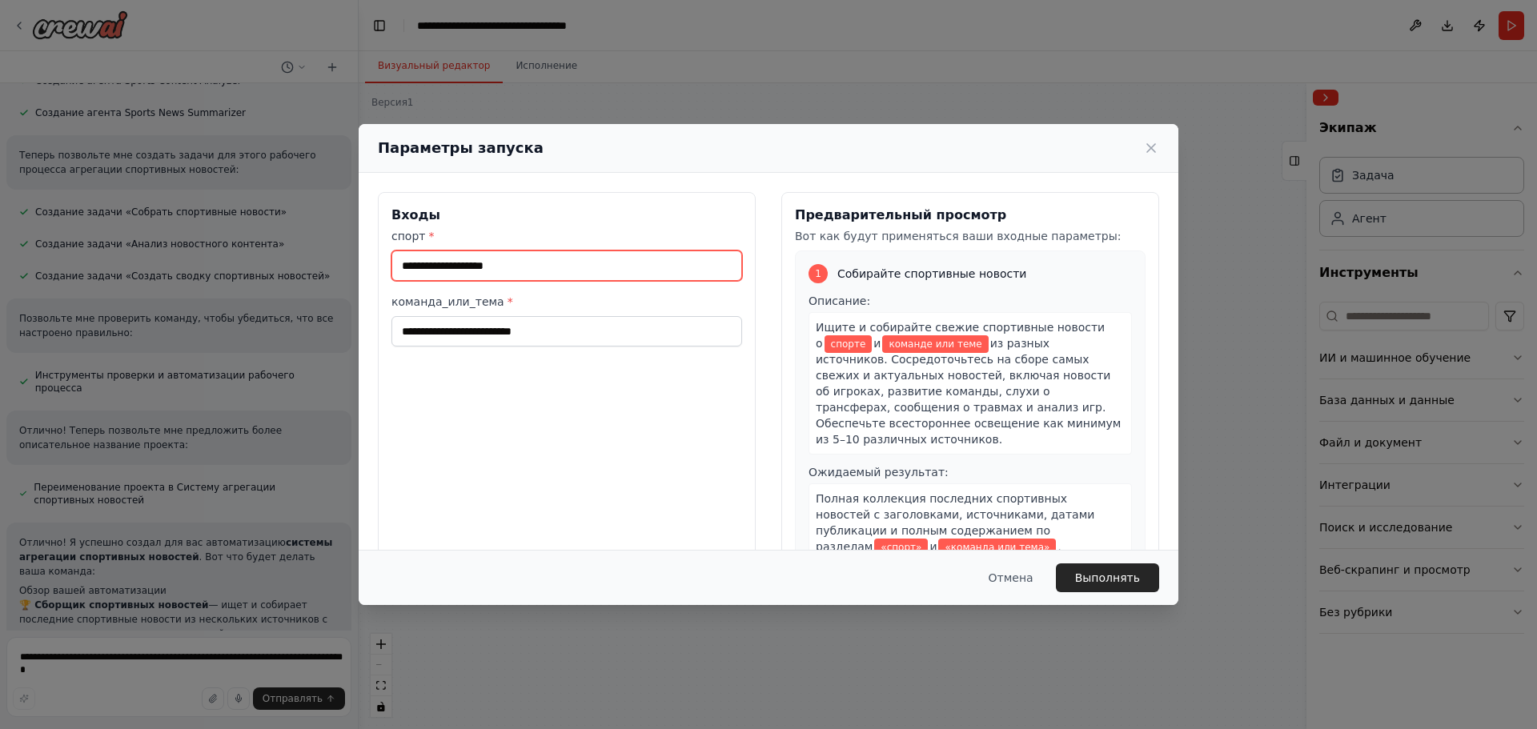
click at [456, 263] on input "спорт *" at bounding box center [567, 266] width 351 height 30
type input "******"
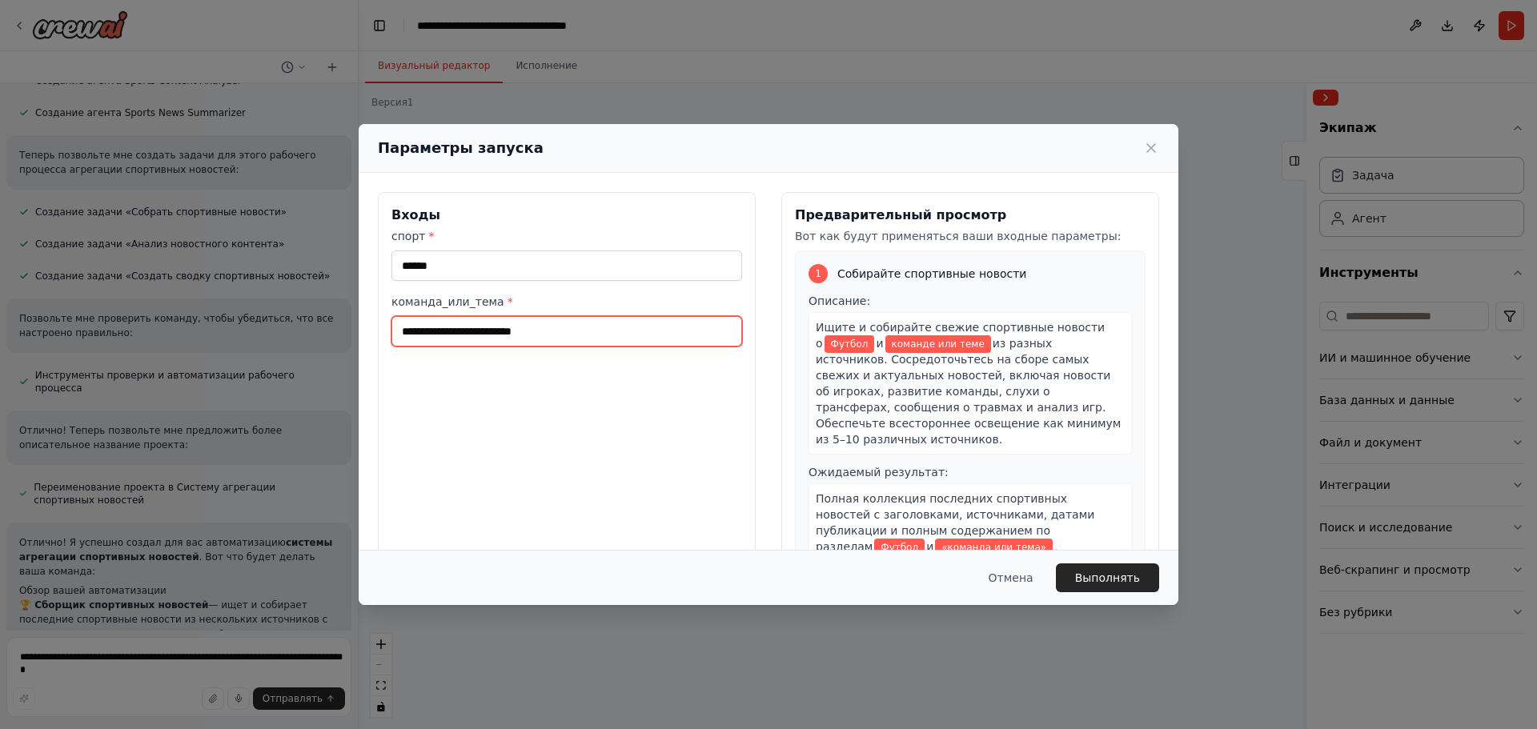
click at [520, 343] on input "команда_или_тема *" at bounding box center [567, 331] width 351 height 30
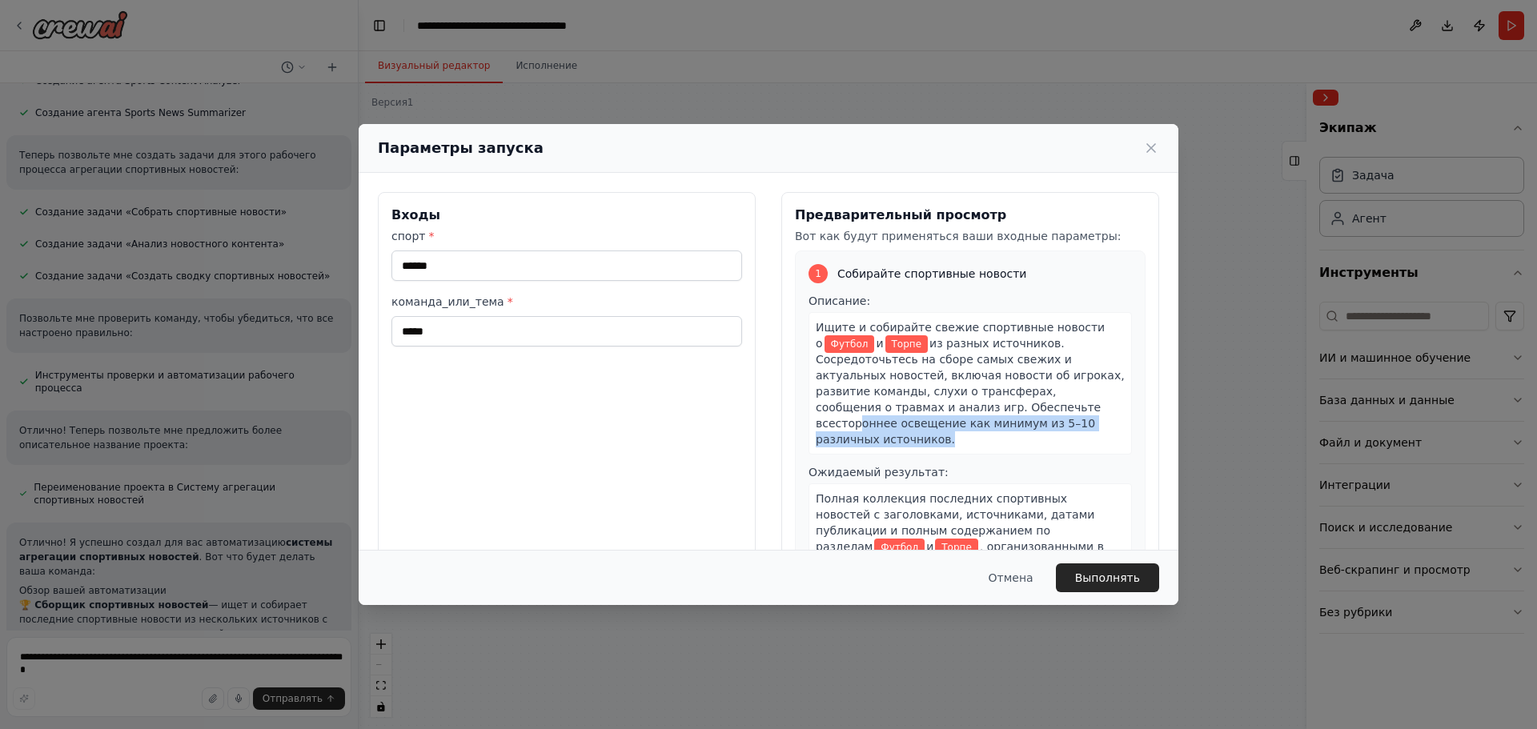
drag, startPoint x: 1030, startPoint y: 427, endPoint x: 972, endPoint y: 414, distance: 59.1
click at [972, 414] on div "Ищите и собирайте свежие спортивные новости о Футбол и Торпе из разных источник…" at bounding box center [970, 383] width 323 height 143
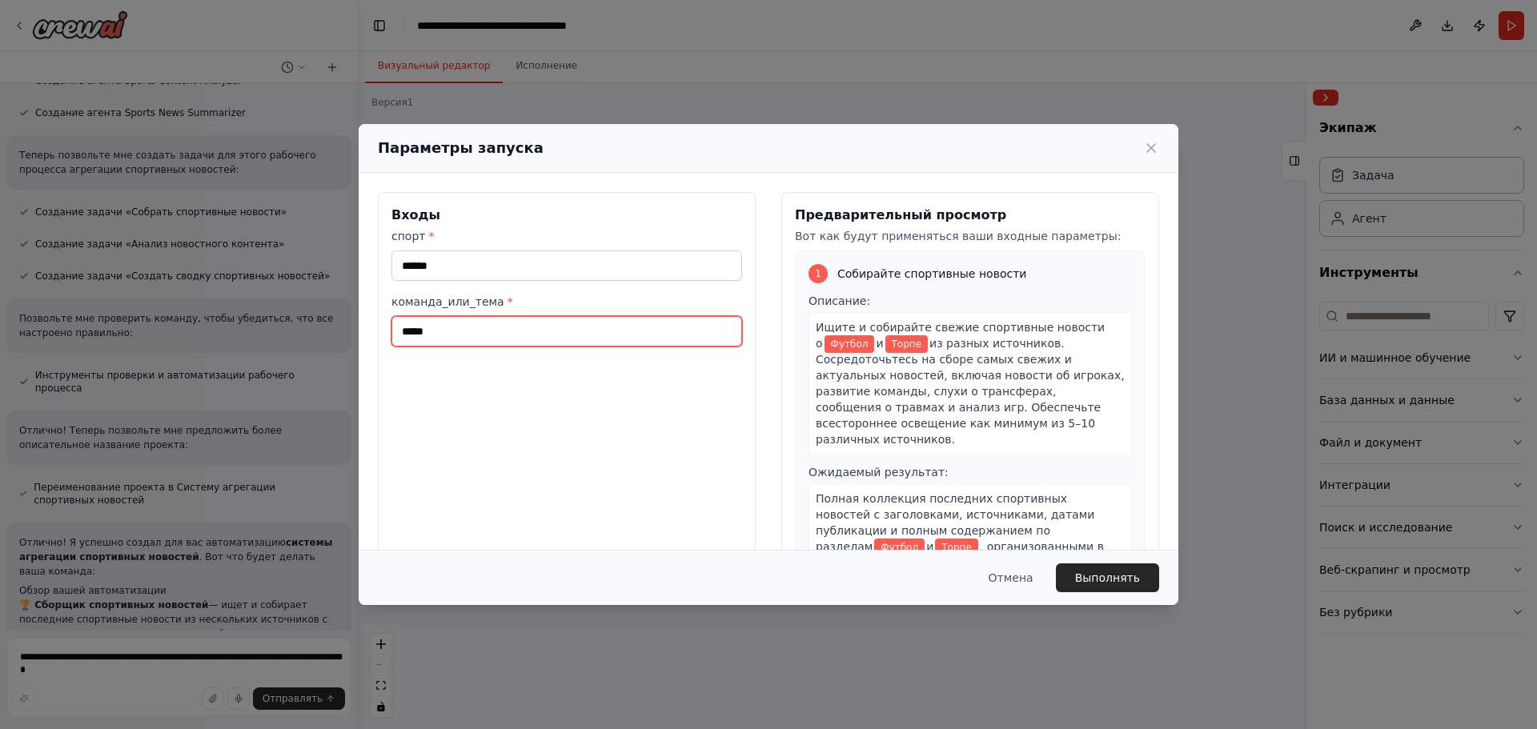
click at [504, 331] on input "*****" at bounding box center [567, 331] width 351 height 30
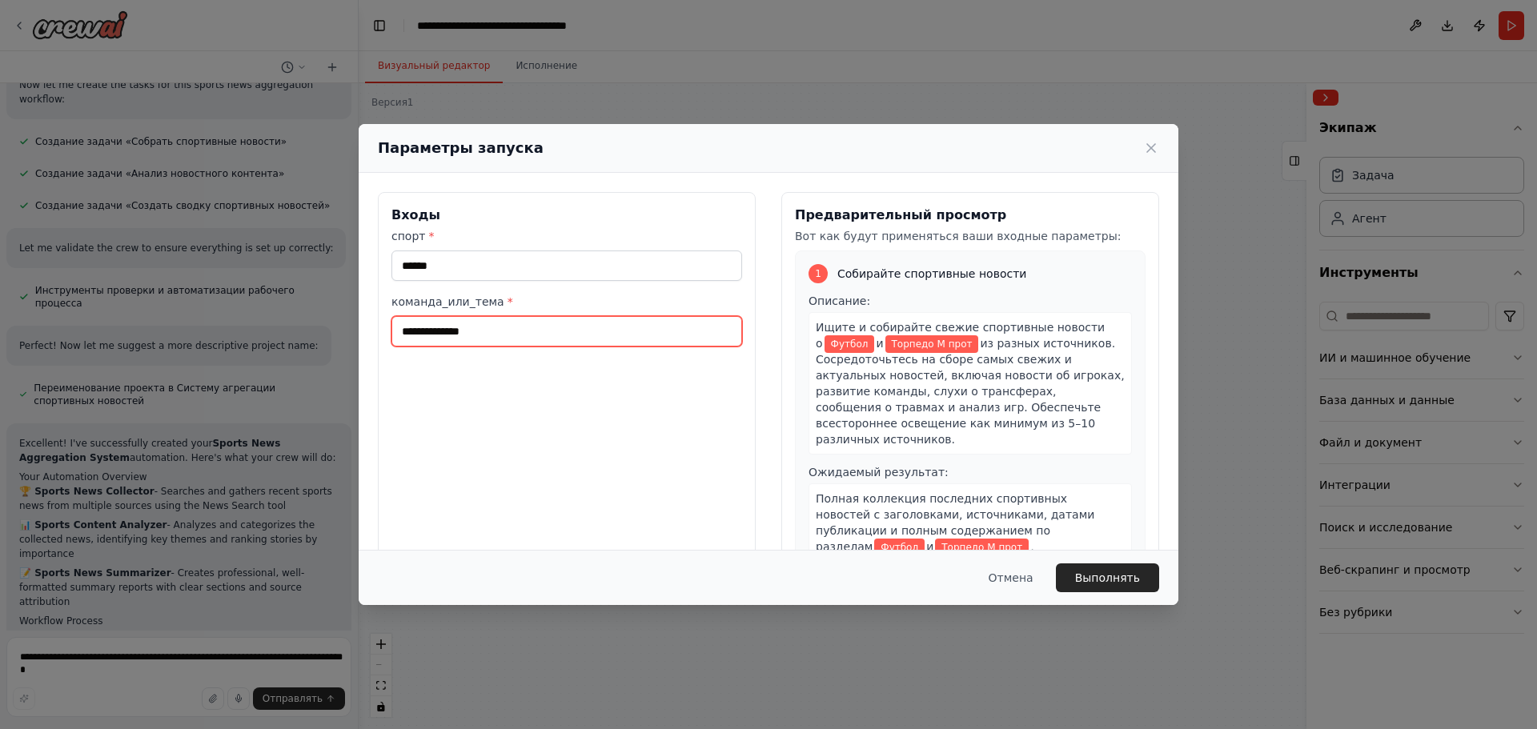
scroll to position [4015, 0]
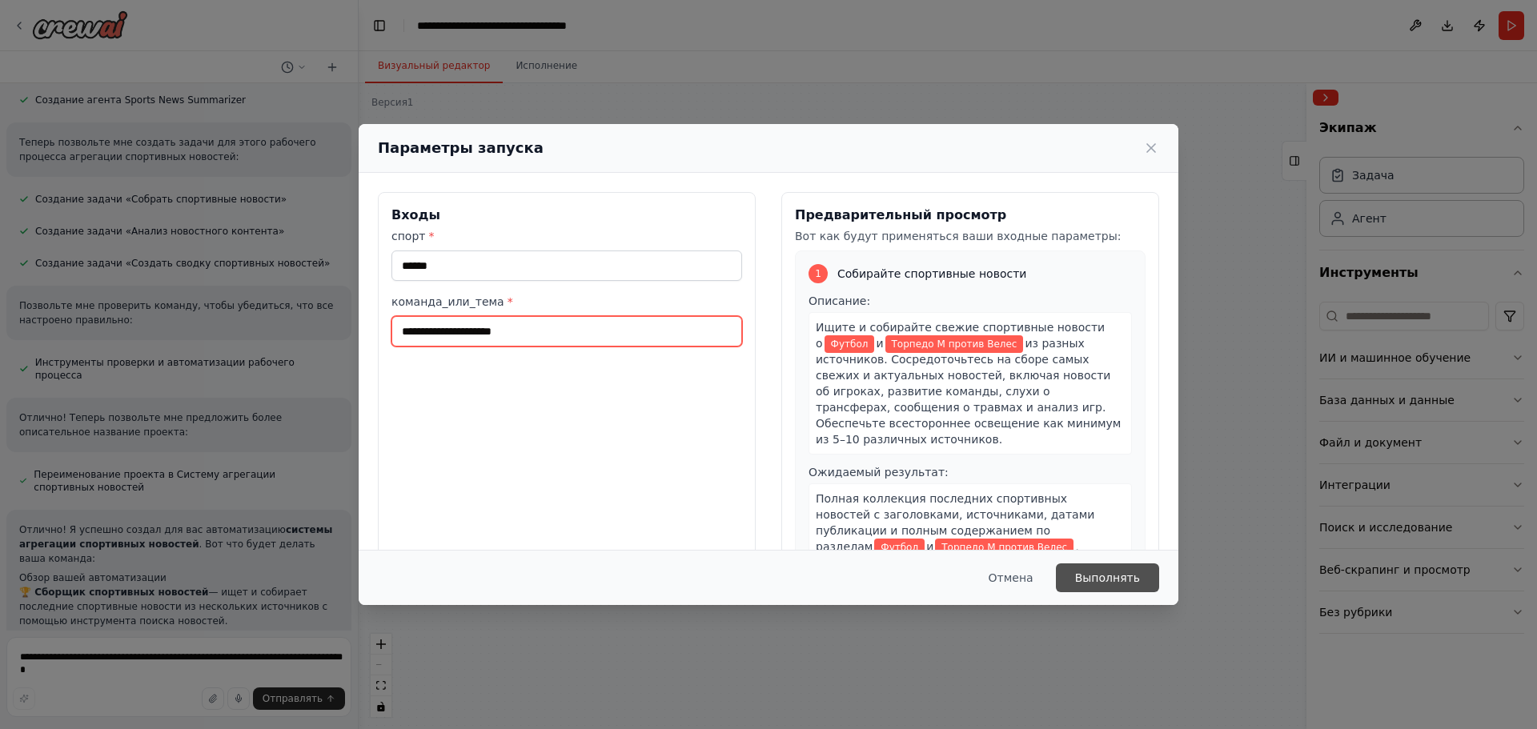
type input "**********"
click at [1114, 574] on font "Выполнять" at bounding box center [1107, 578] width 65 height 13
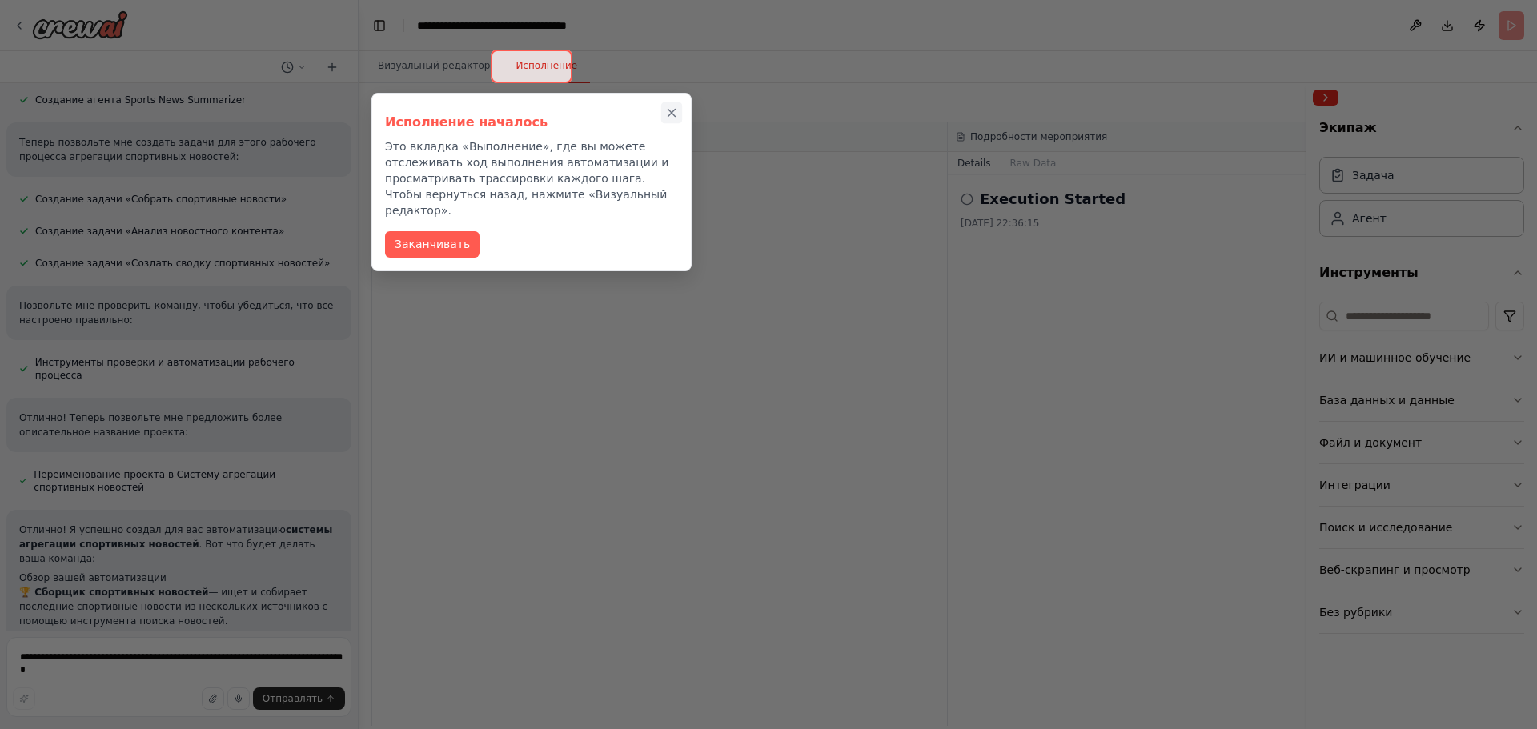
click at [672, 107] on icon "Закрыть пошаговое руководство" at bounding box center [672, 113] width 14 height 14
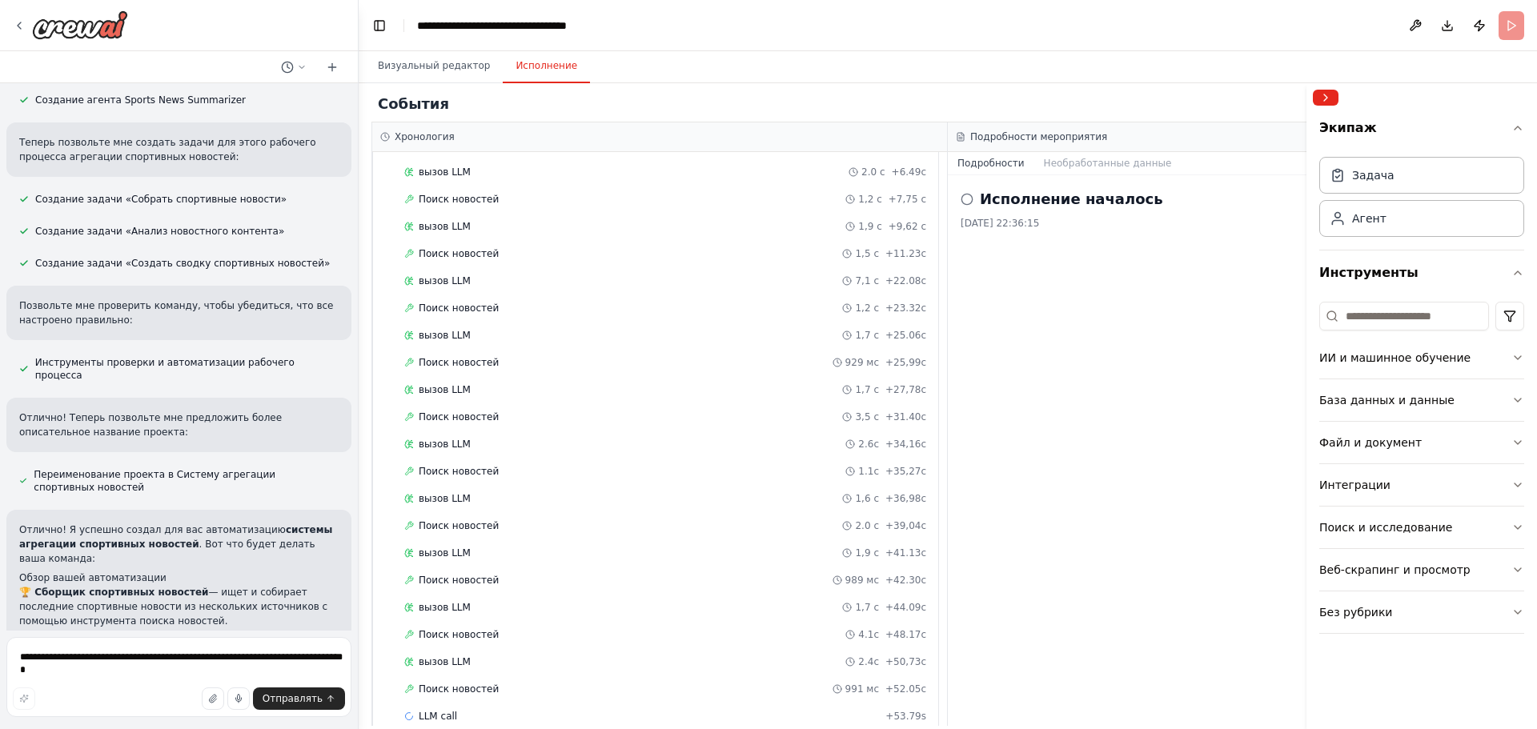
scroll to position [180, 0]
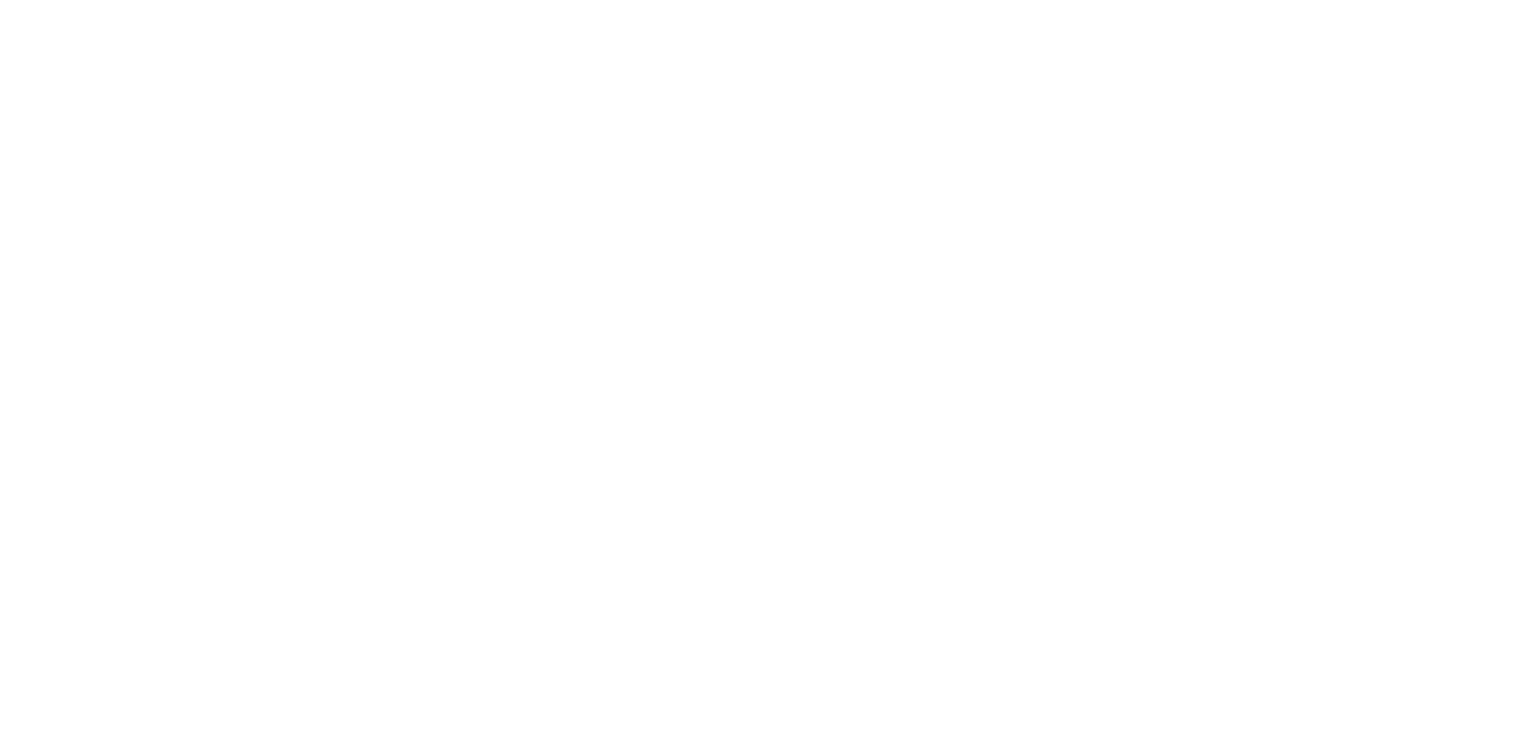
click at [734, 0] on html "Исходный текст Оцените этот перевод Ваш отзыв поможет нам улучшить Google Перев…" at bounding box center [768, 0] width 1537 height 0
click at [889, 0] on html "Исходный текст Оцените этот перевод Ваш отзыв поможет нам улучшить Google Перев…" at bounding box center [768, 0] width 1537 height 0
click at [890, 0] on html "Исходный текст Оцените этот перевод Ваш отзыв поможет нам улучшить Google Перев…" at bounding box center [768, 0] width 1537 height 0
drag, startPoint x: 778, startPoint y: 167, endPoint x: 604, endPoint y: 129, distance: 178.6
click at [438, 0] on html "Исходный текст Оцените этот перевод Ваш отзыв поможет нам улучшить Google Перев…" at bounding box center [768, 0] width 1537 height 0
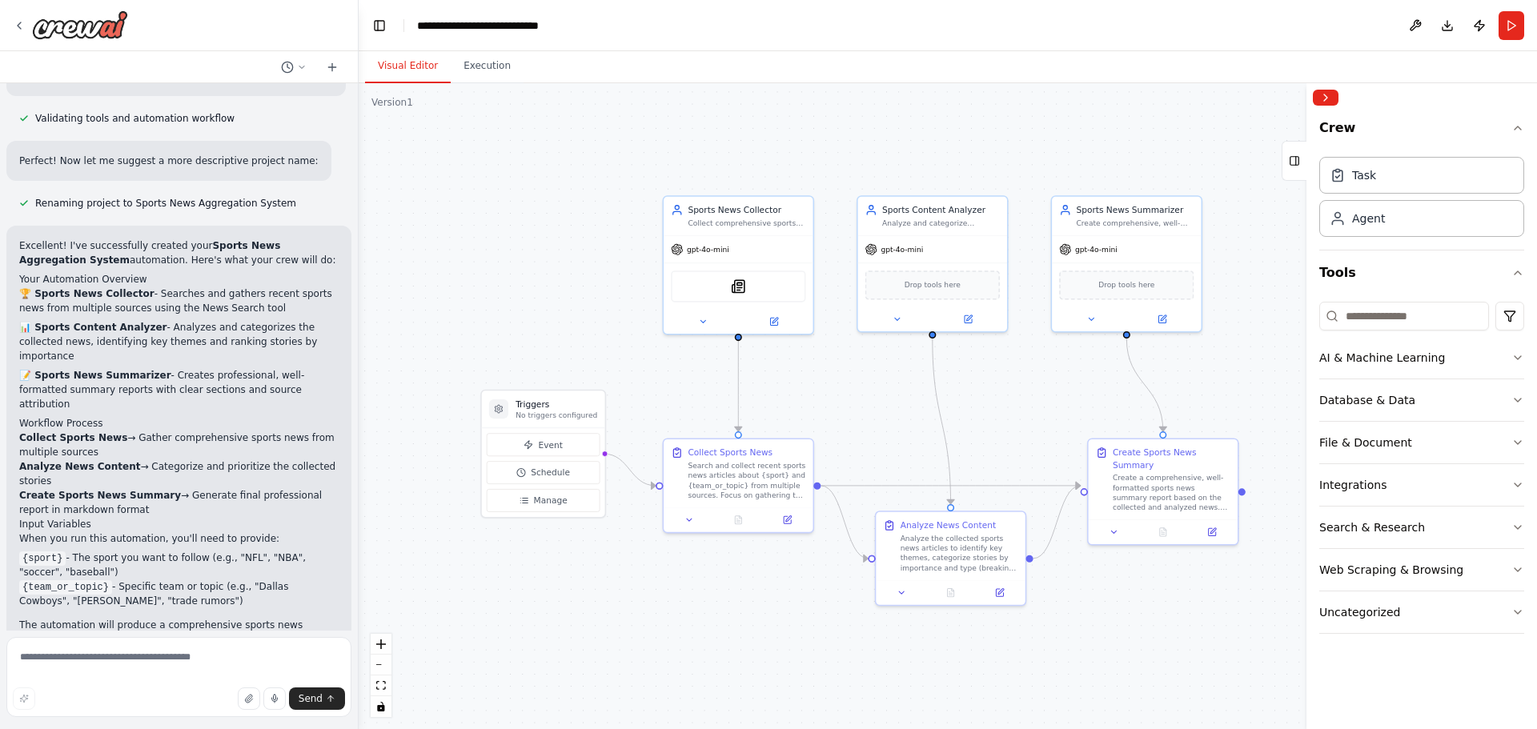
scroll to position [3572, 0]
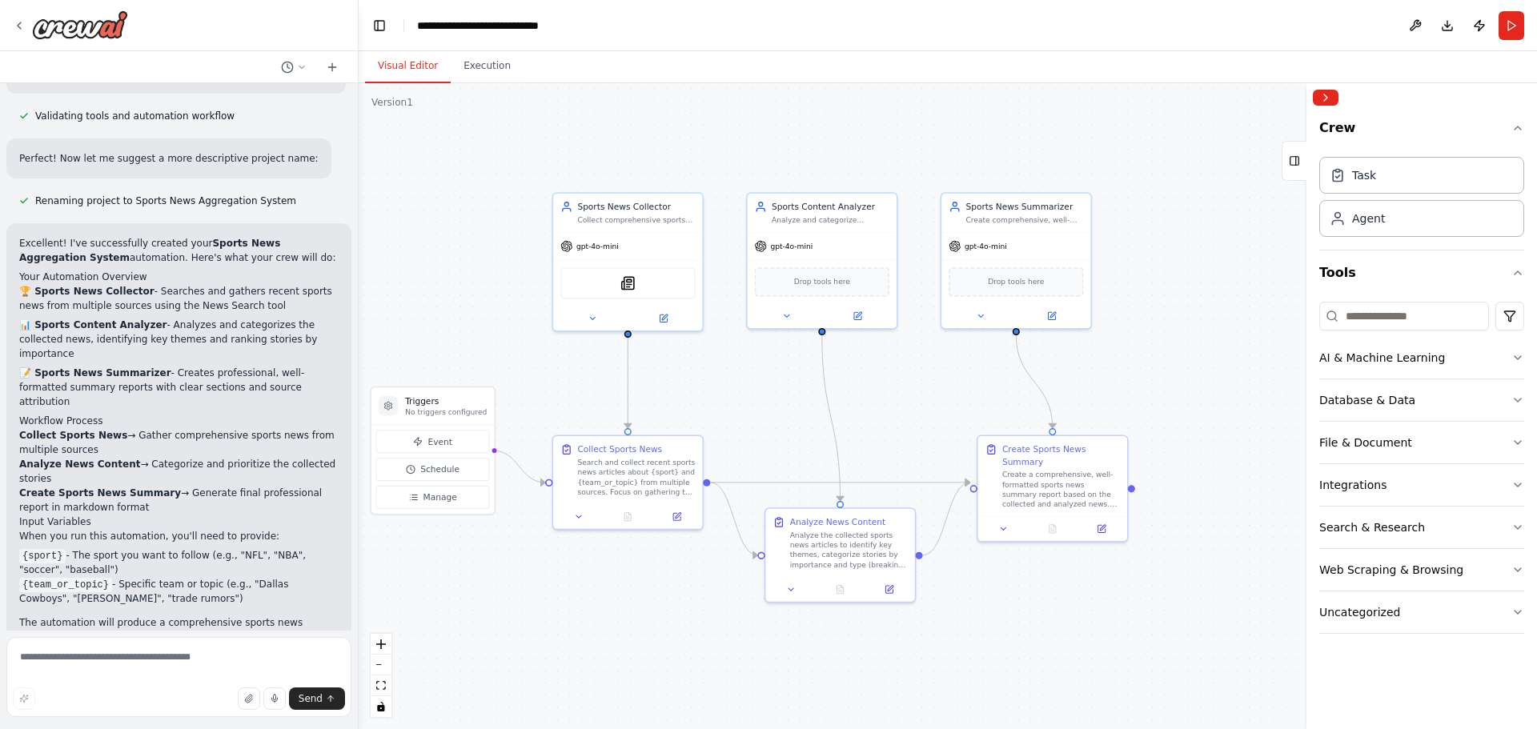
drag, startPoint x: 1218, startPoint y: 170, endPoint x: 1108, endPoint y: 167, distance: 109.7
click at [1108, 167] on div ".deletable-edge-delete-btn { width: 20px; height: 20px; border: 0px solid #ffff…" at bounding box center [948, 406] width 1179 height 646
click at [1515, 24] on button "Run" at bounding box center [1512, 25] width 26 height 29
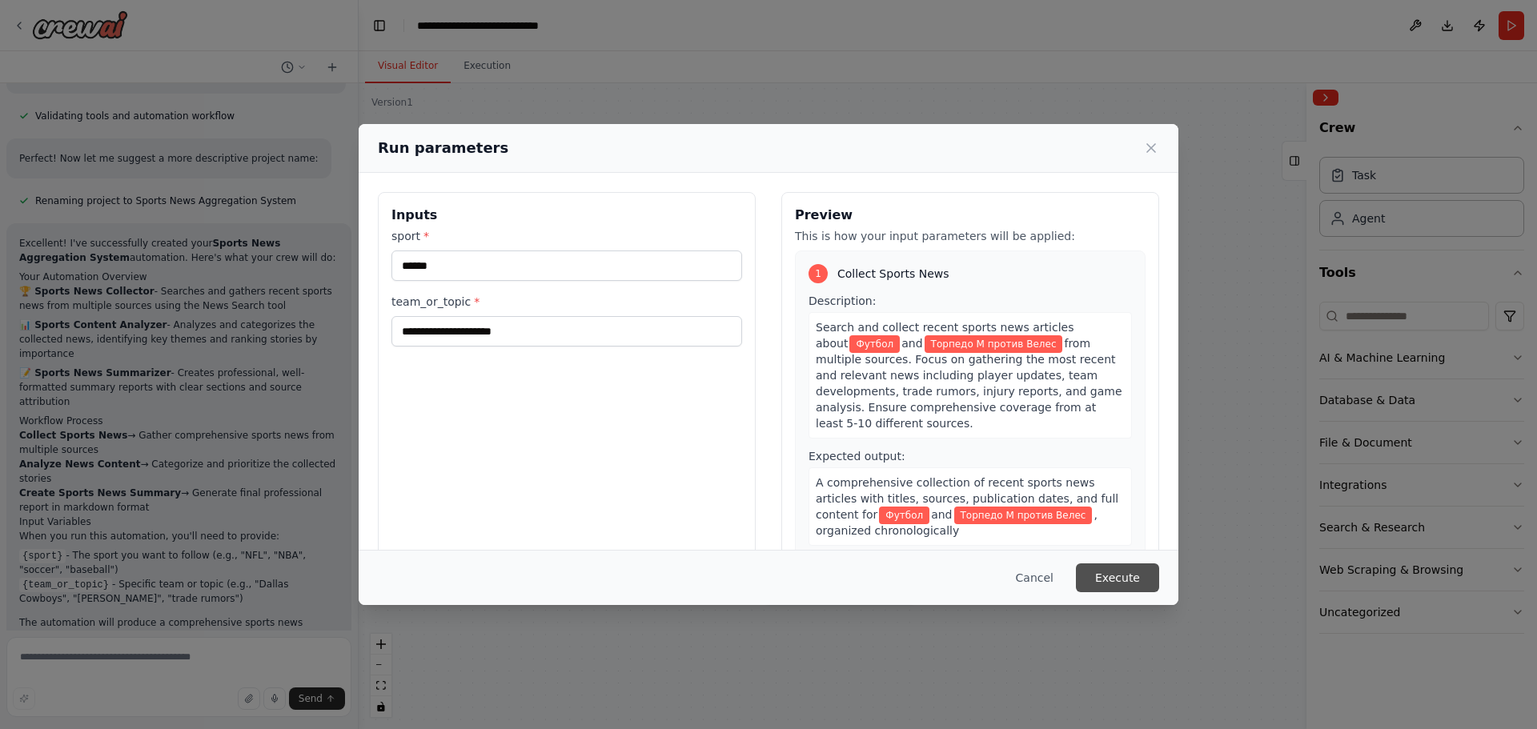
click at [1124, 570] on button "Execute" at bounding box center [1117, 578] width 83 height 29
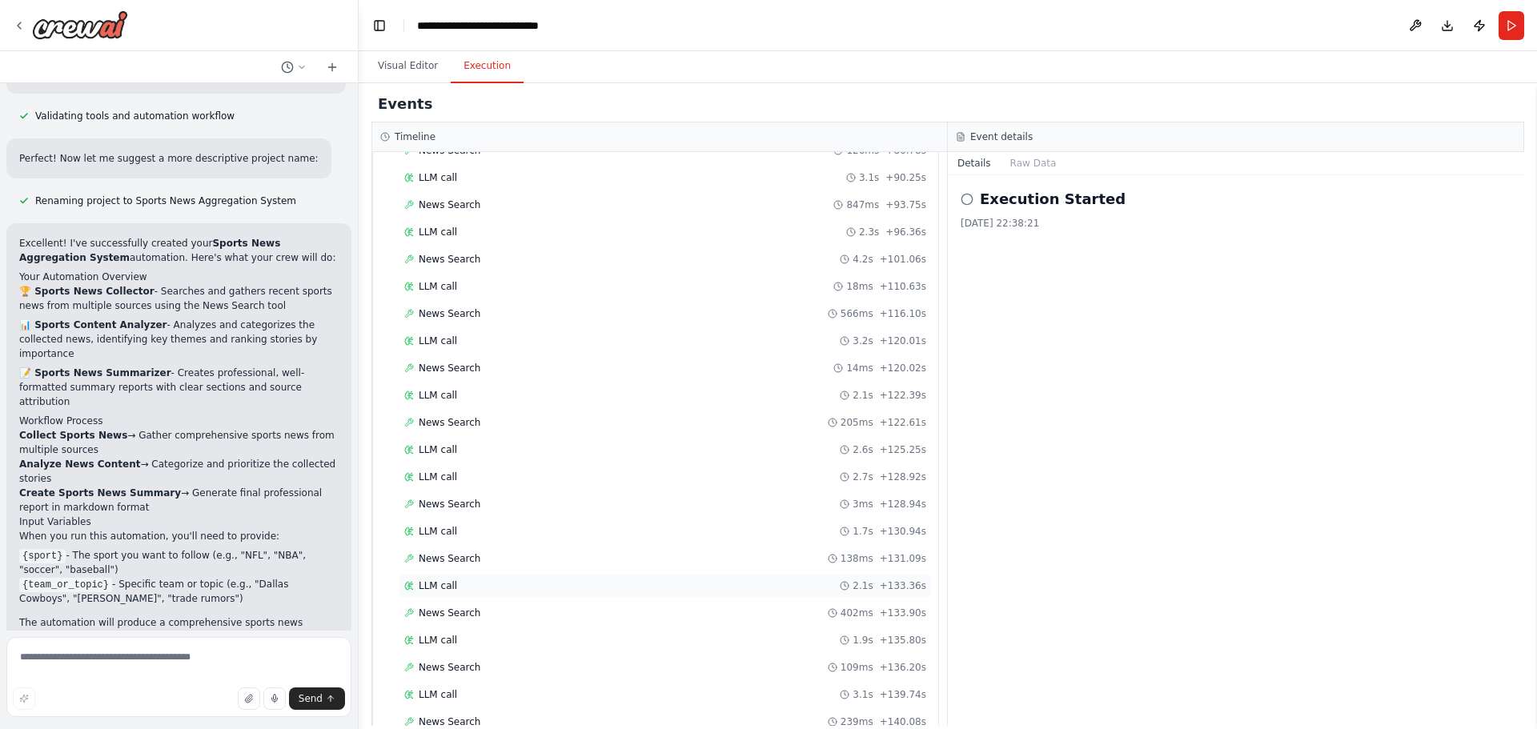
scroll to position [1275, 0]
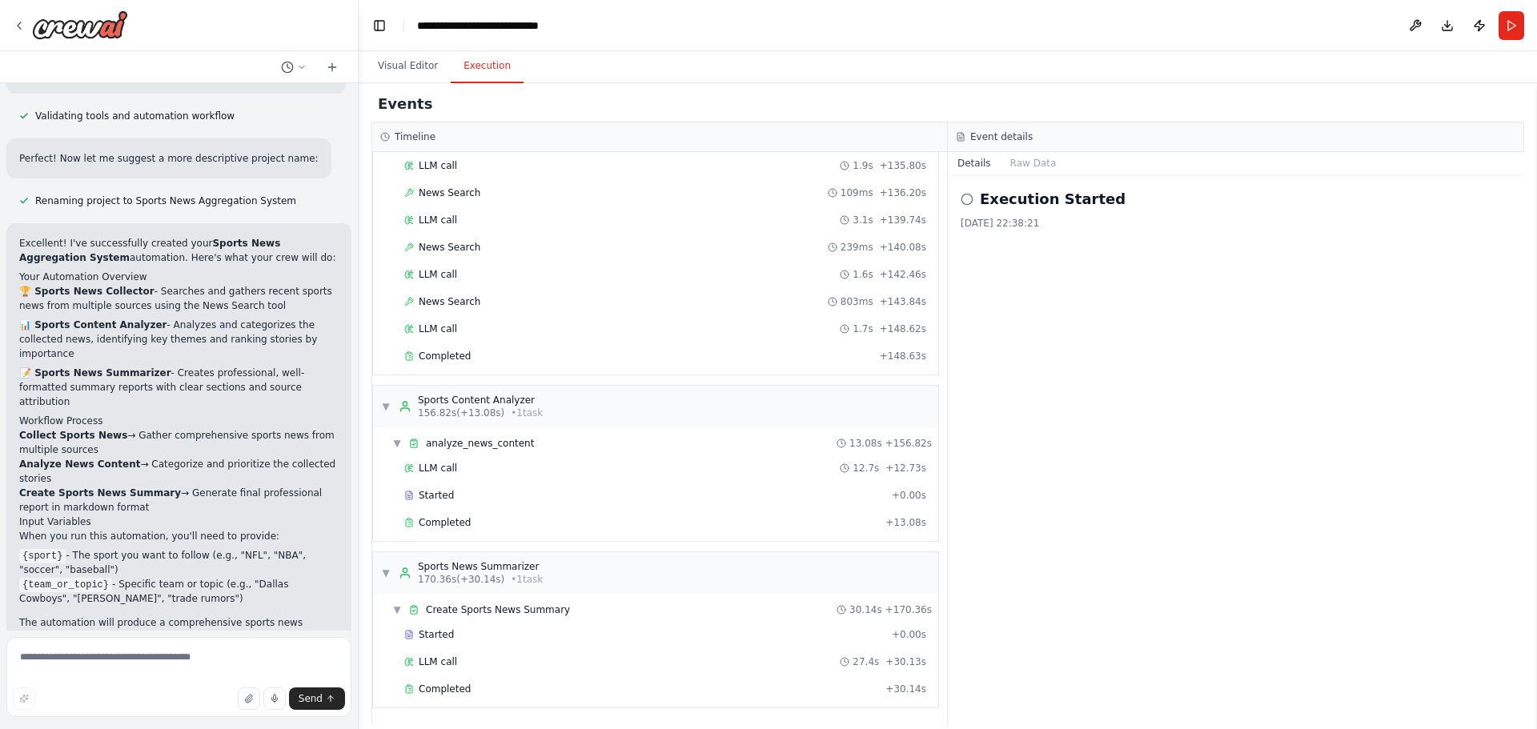
click at [966, 200] on icon at bounding box center [967, 199] width 13 height 13
click at [1107, 201] on div "Execution Started" at bounding box center [1236, 199] width 551 height 22
click at [1517, 30] on button "Run" at bounding box center [1512, 25] width 26 height 29
